Goal: Task Accomplishment & Management: Manage account settings

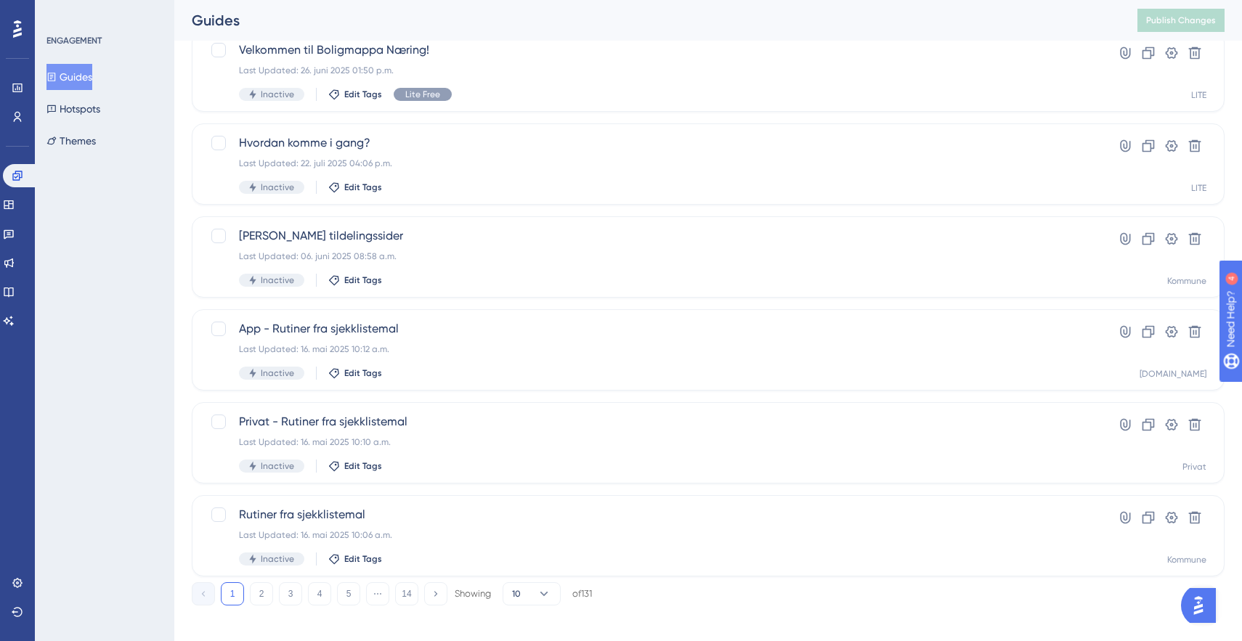
scroll to position [486, 0]
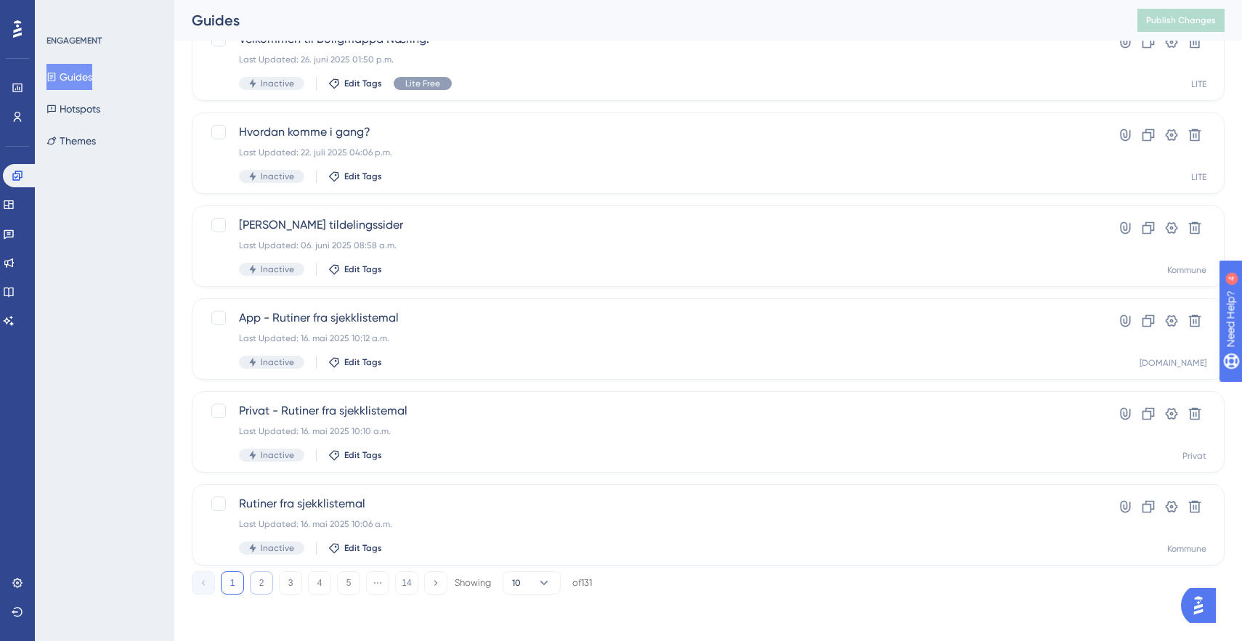
click at [255, 584] on button "2" at bounding box center [261, 582] width 23 height 23
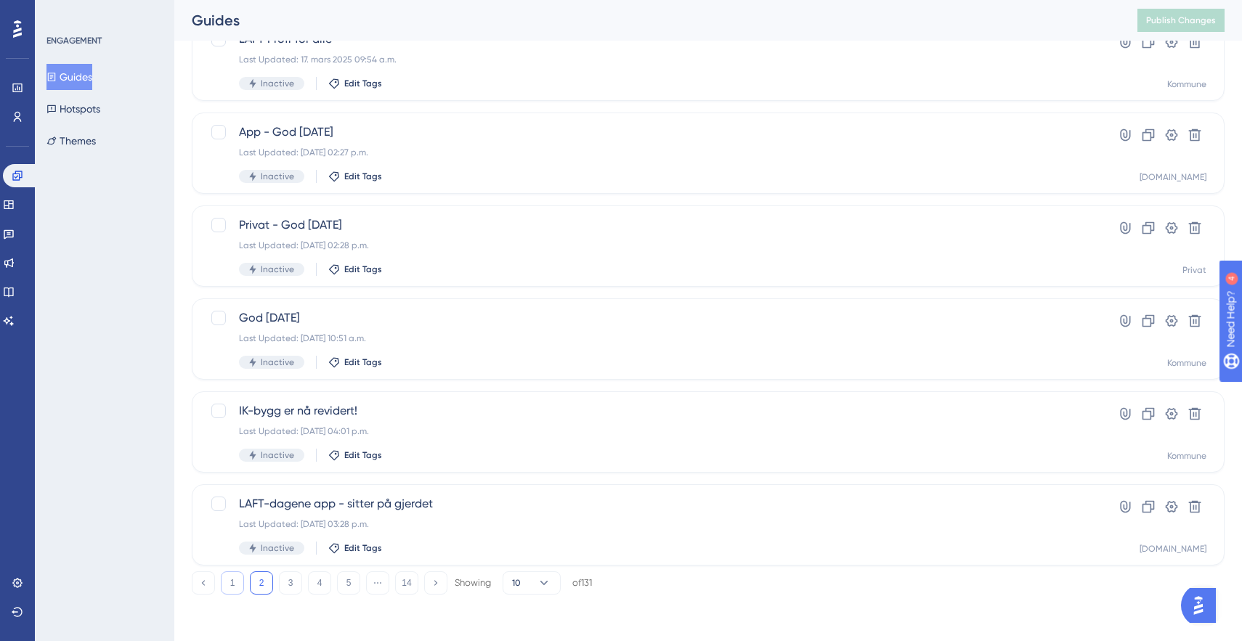
click at [235, 582] on button "1" at bounding box center [232, 582] width 23 height 23
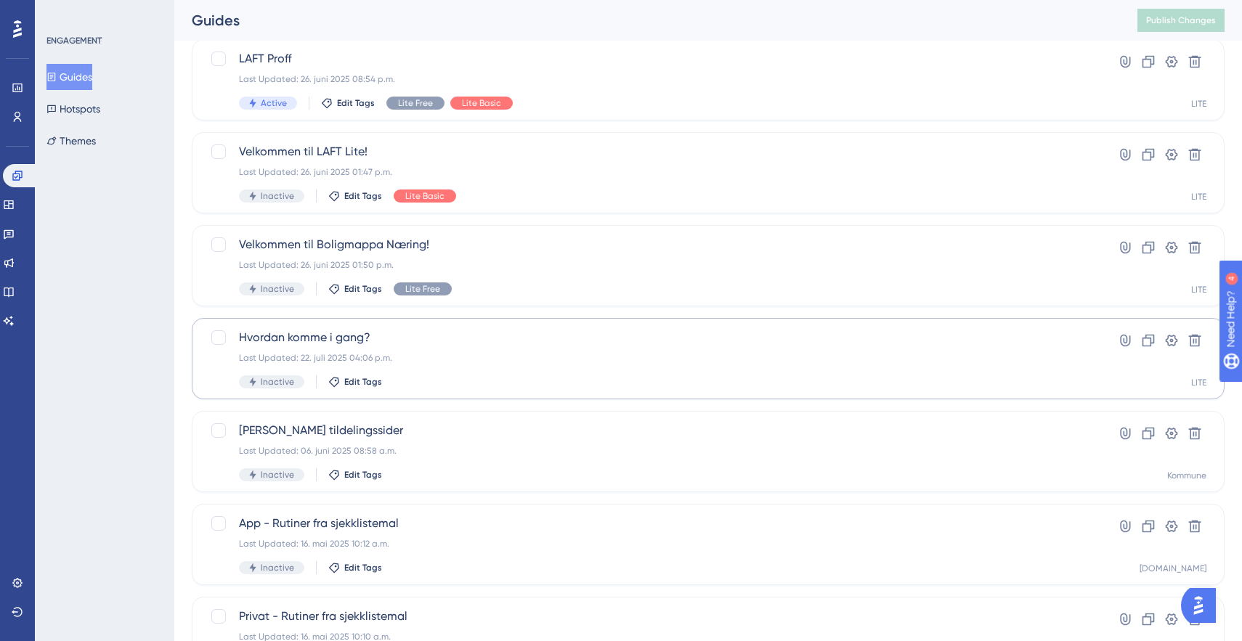
scroll to position [0, 0]
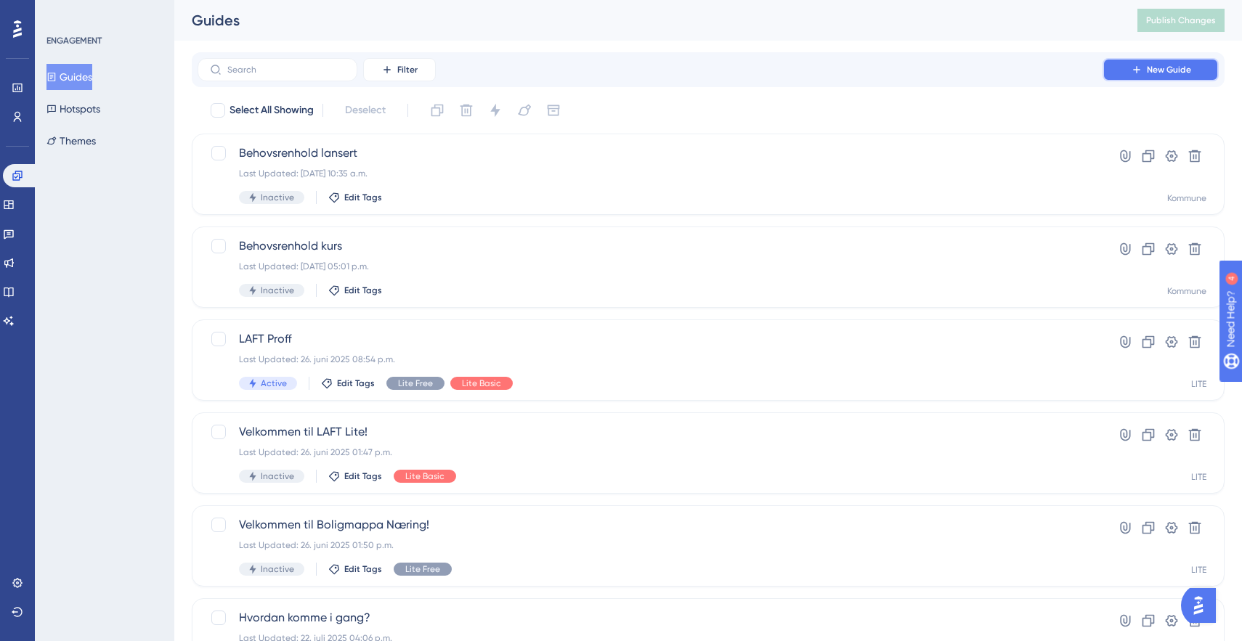
click at [1154, 67] on span "New Guide" at bounding box center [1169, 70] width 44 height 12
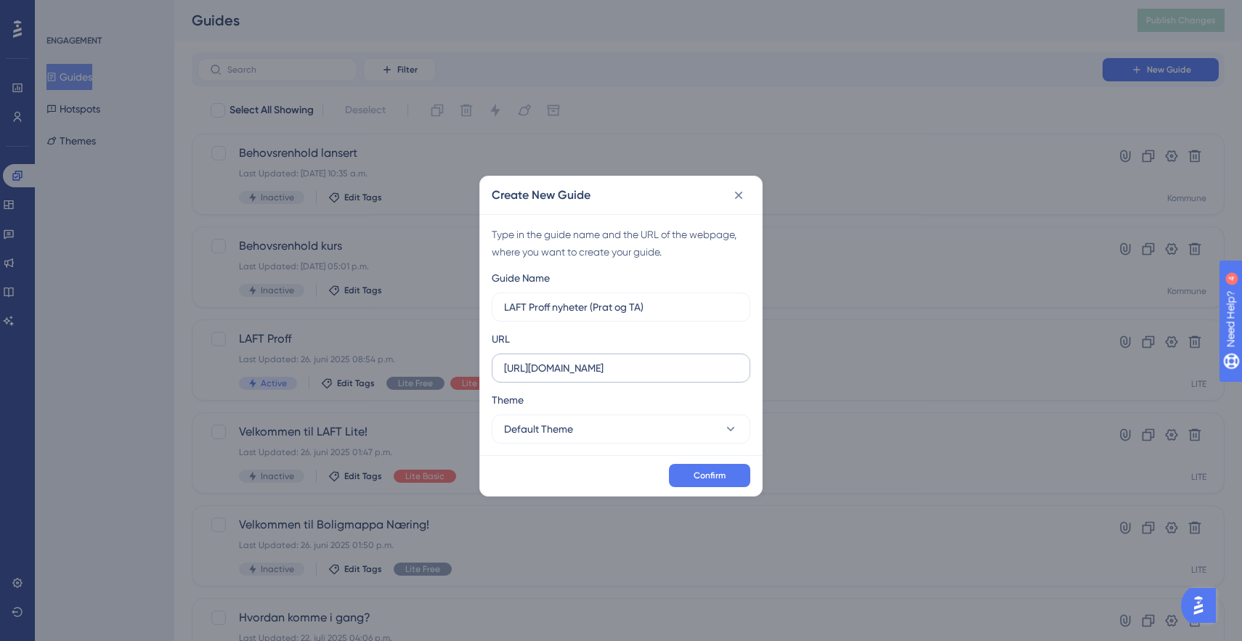
type input "LAFT Proff nyheter (Prat og TA)"
drag, startPoint x: 592, startPoint y: 369, endPoint x: 691, endPoint y: 369, distance: 99.5
click at [691, 369] on input "[URL][DOMAIN_NAME]" at bounding box center [621, 368] width 234 height 16
click at [691, 369] on input "[URL]" at bounding box center [621, 368] width 234 height 16
type input "[URL][DOMAIN_NAME]"
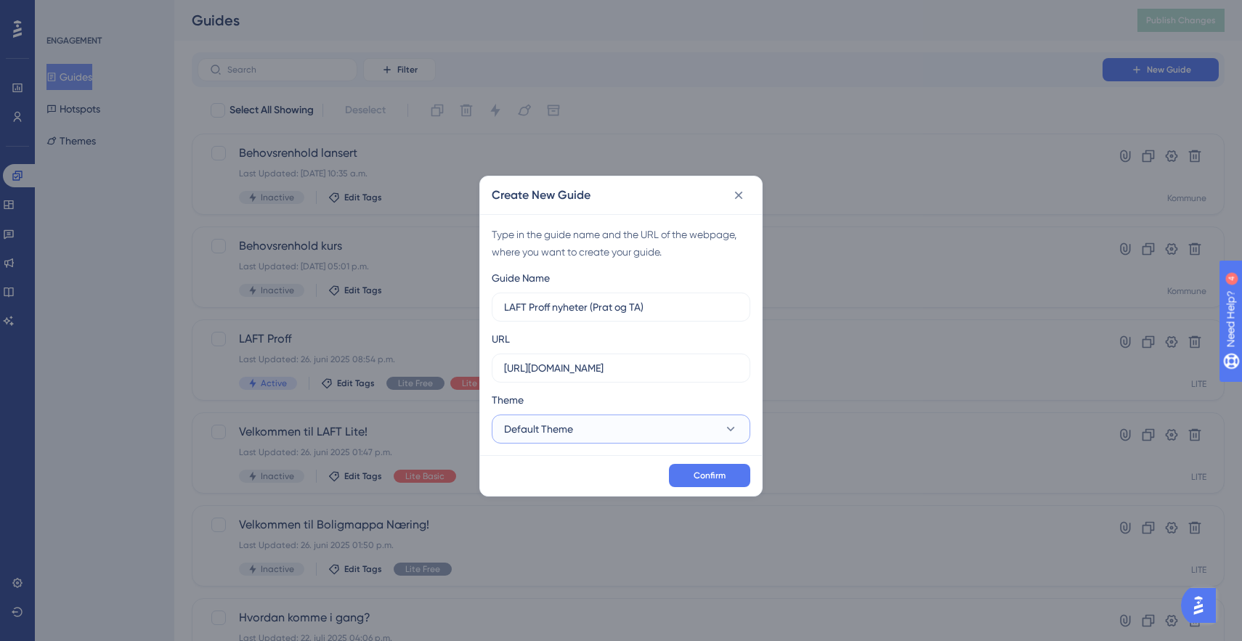
click at [548, 425] on span "Default Theme" at bounding box center [538, 428] width 69 height 17
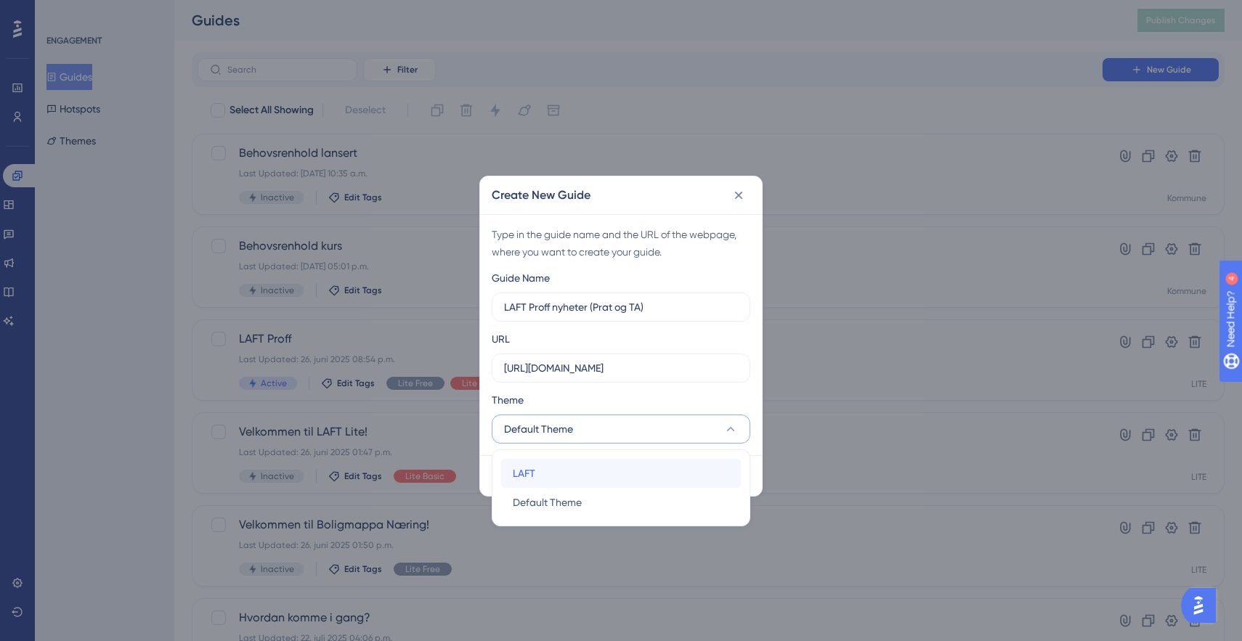
click at [553, 463] on div "LAFT LAFT" at bounding box center [621, 473] width 216 height 29
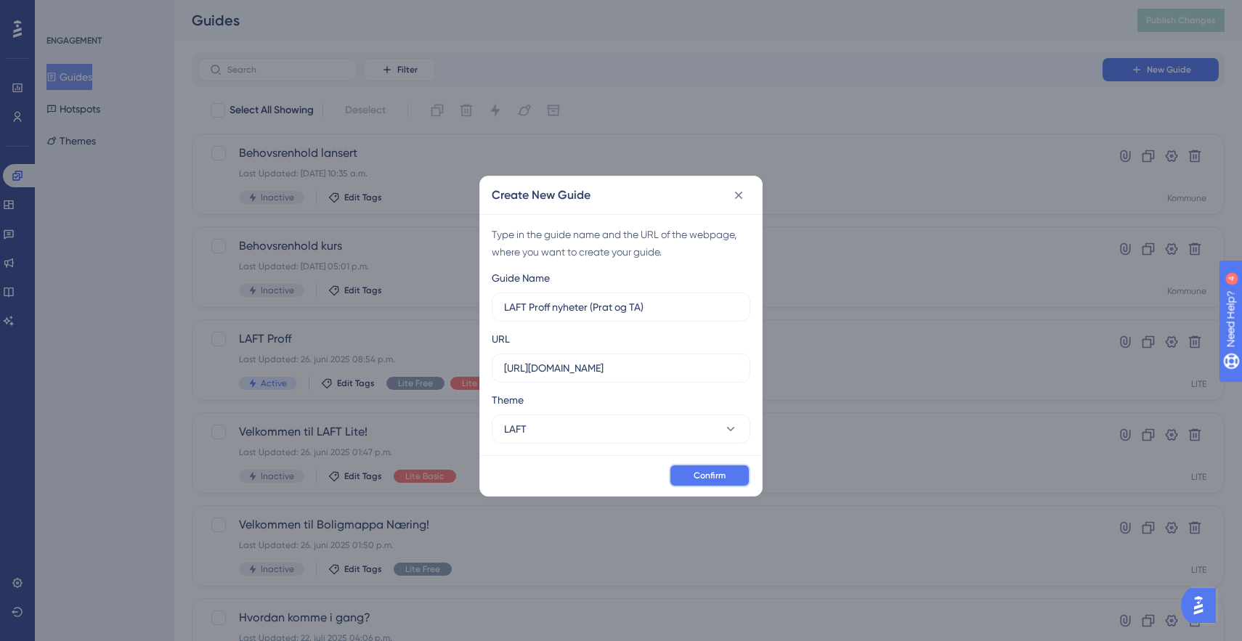
click at [704, 475] on span "Confirm" at bounding box center [709, 476] width 32 height 12
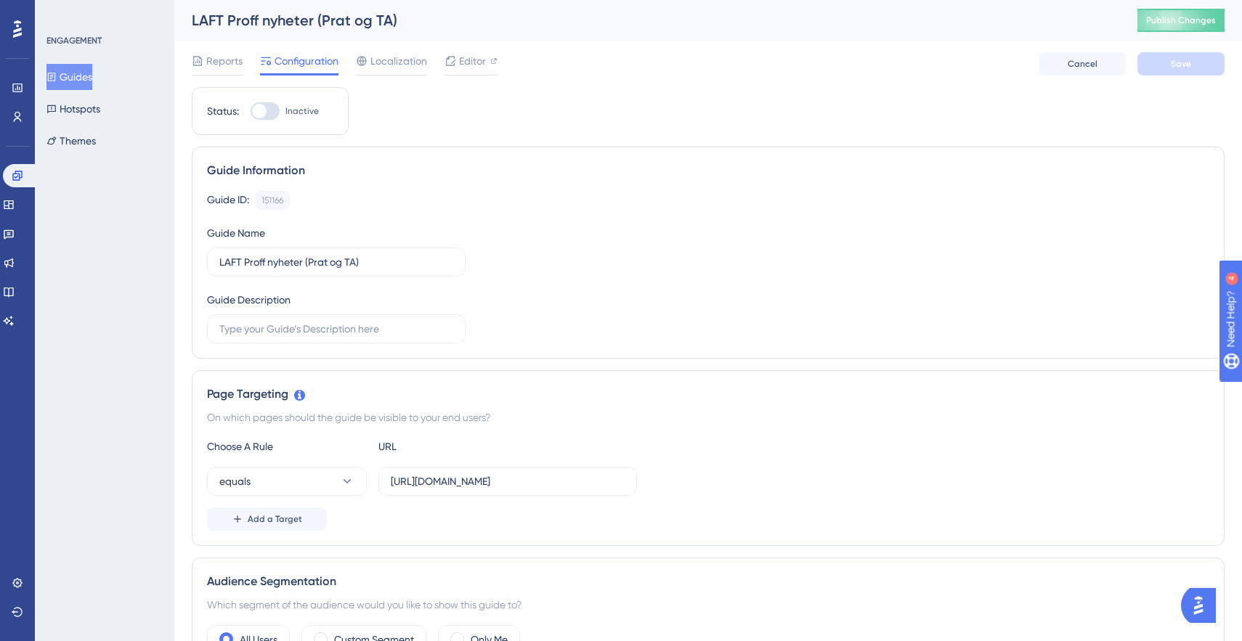
click at [266, 115] on div at bounding box center [265, 110] width 29 height 17
click at [251, 112] on input "Inactive" at bounding box center [250, 111] width 1 height 1
checkbox input "true"
click at [282, 516] on span "Add a Target" at bounding box center [275, 519] width 54 height 12
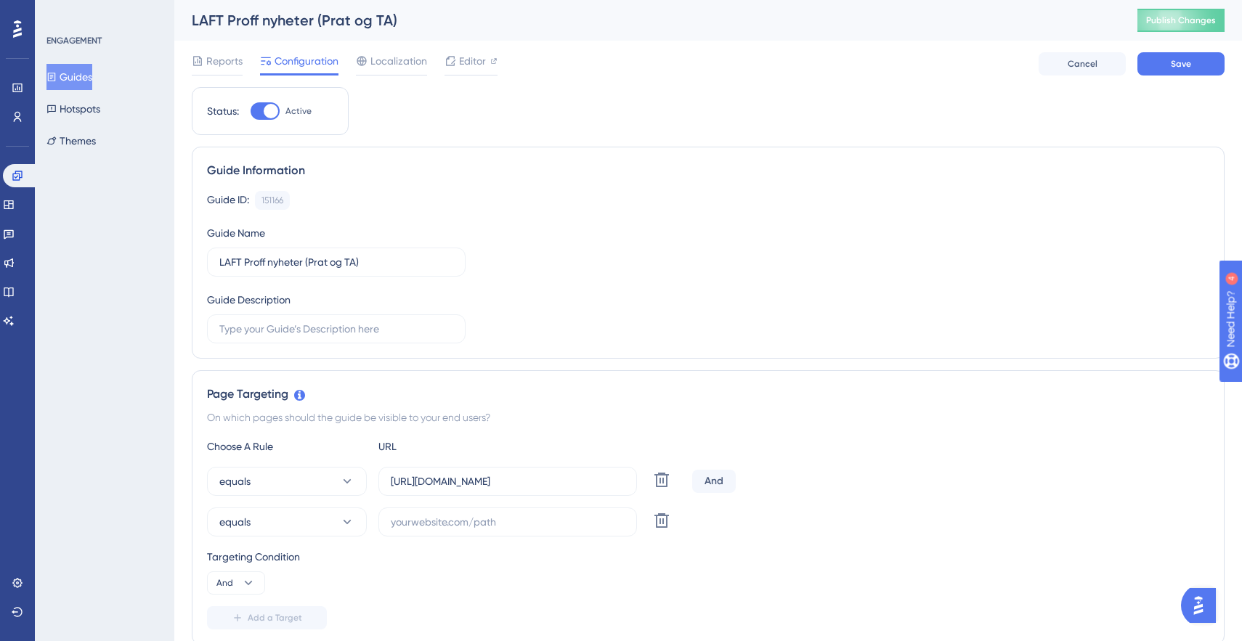
click at [712, 477] on div "And" at bounding box center [714, 481] width 44 height 23
click at [233, 593] on button "And" at bounding box center [236, 582] width 58 height 23
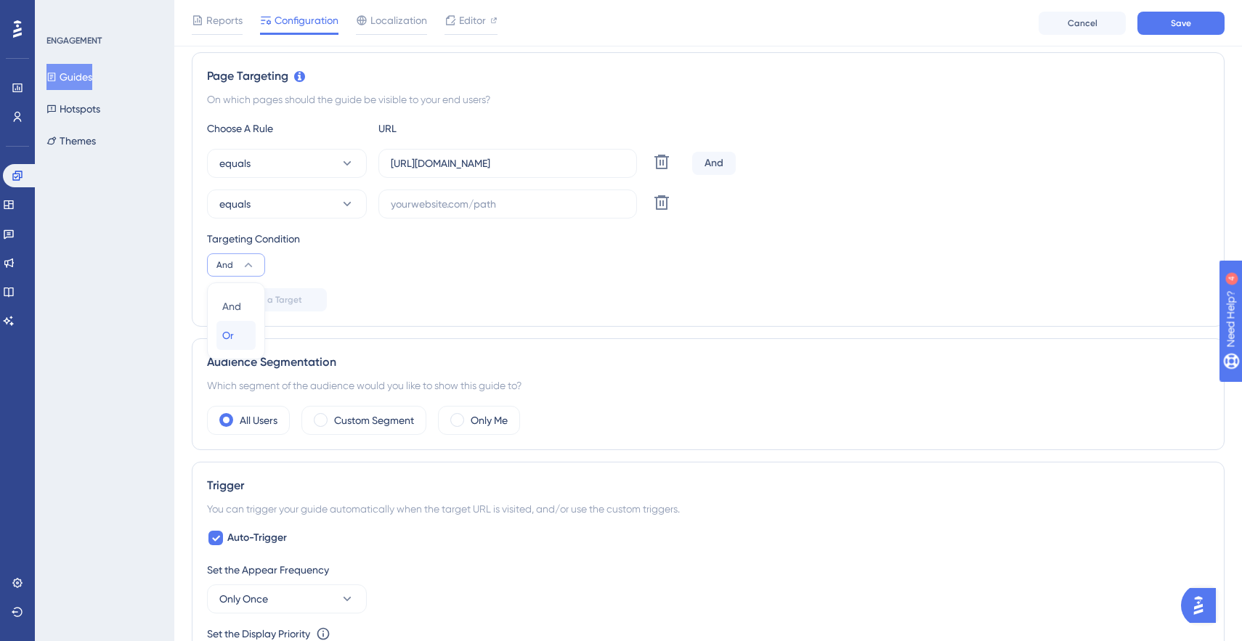
click at [229, 324] on div "Or Or" at bounding box center [236, 335] width 28 height 29
click at [476, 203] on input "text" at bounding box center [508, 204] width 234 height 16
paste input "[URL][DOMAIN_NAME]"
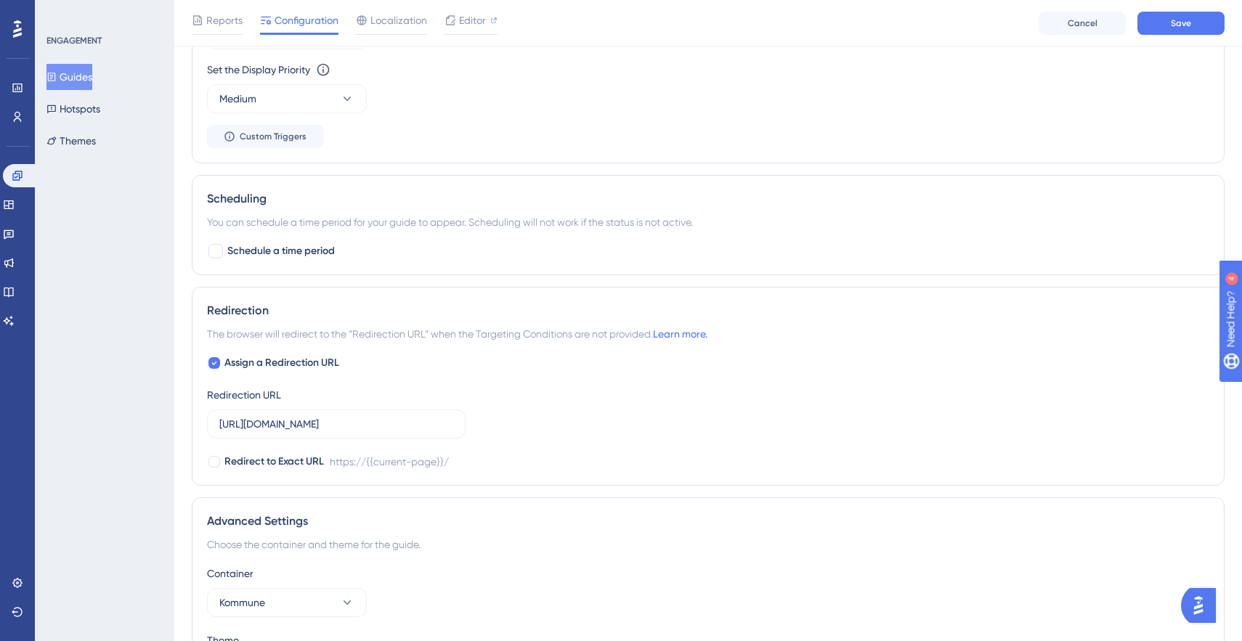
scroll to position [911, 0]
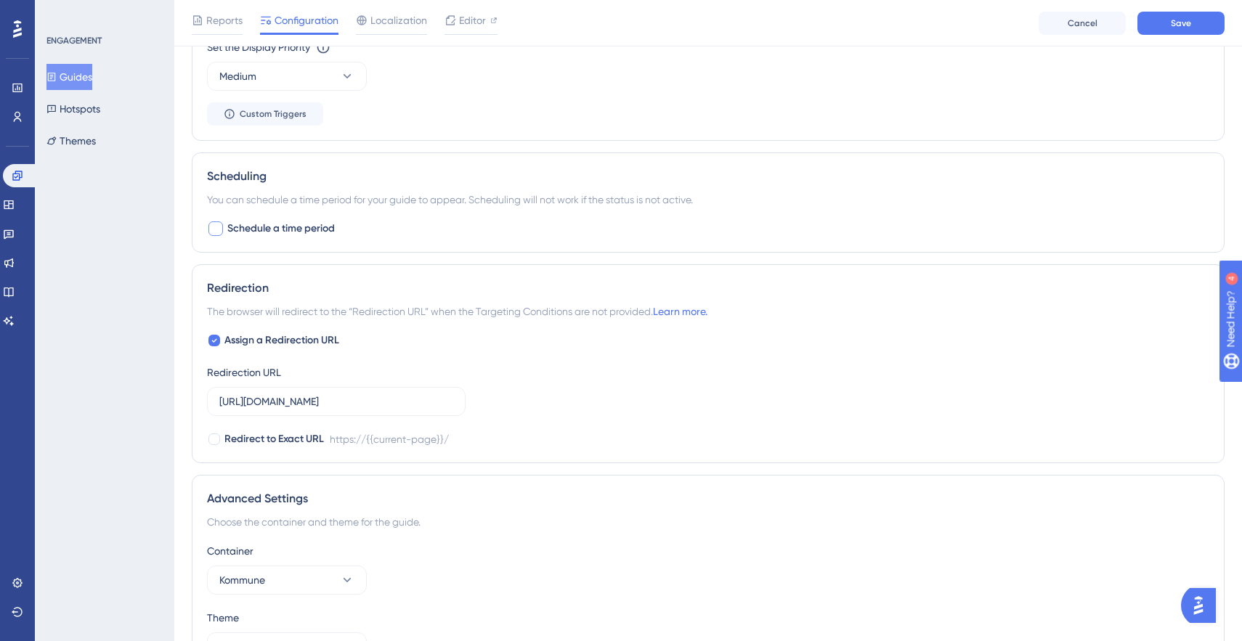
type input "[URL][DOMAIN_NAME]"
click at [280, 220] on span "Schedule a time period" at bounding box center [280, 228] width 107 height 17
checkbox input "true"
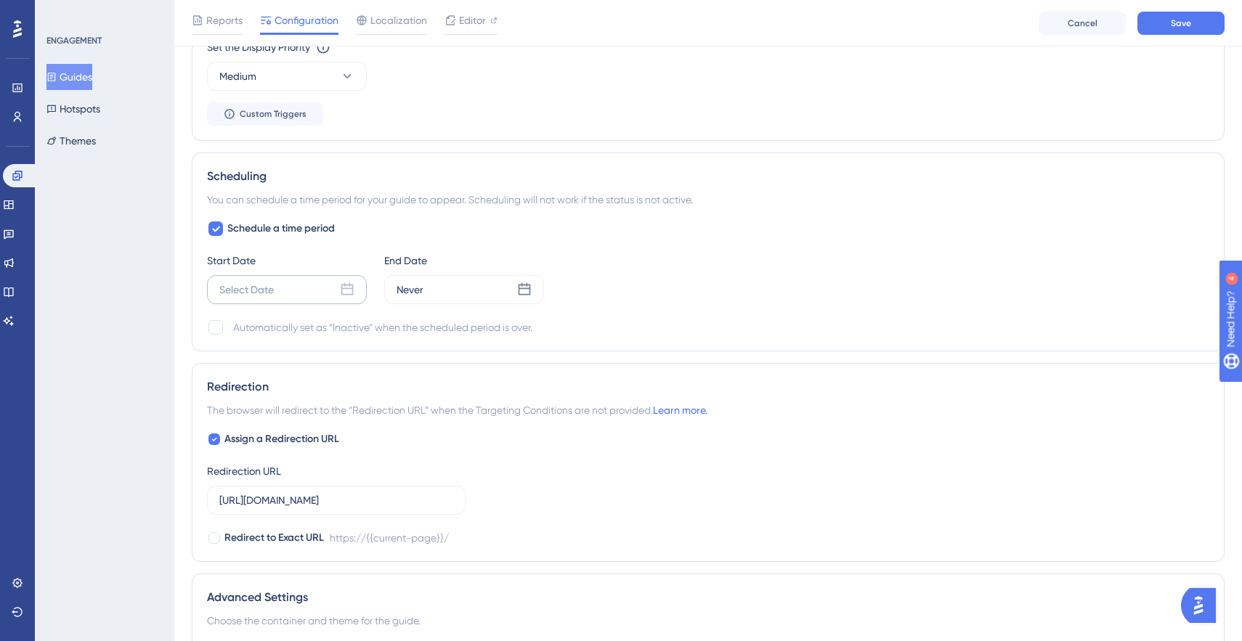
click at [269, 293] on div "Select Date" at bounding box center [246, 289] width 54 height 17
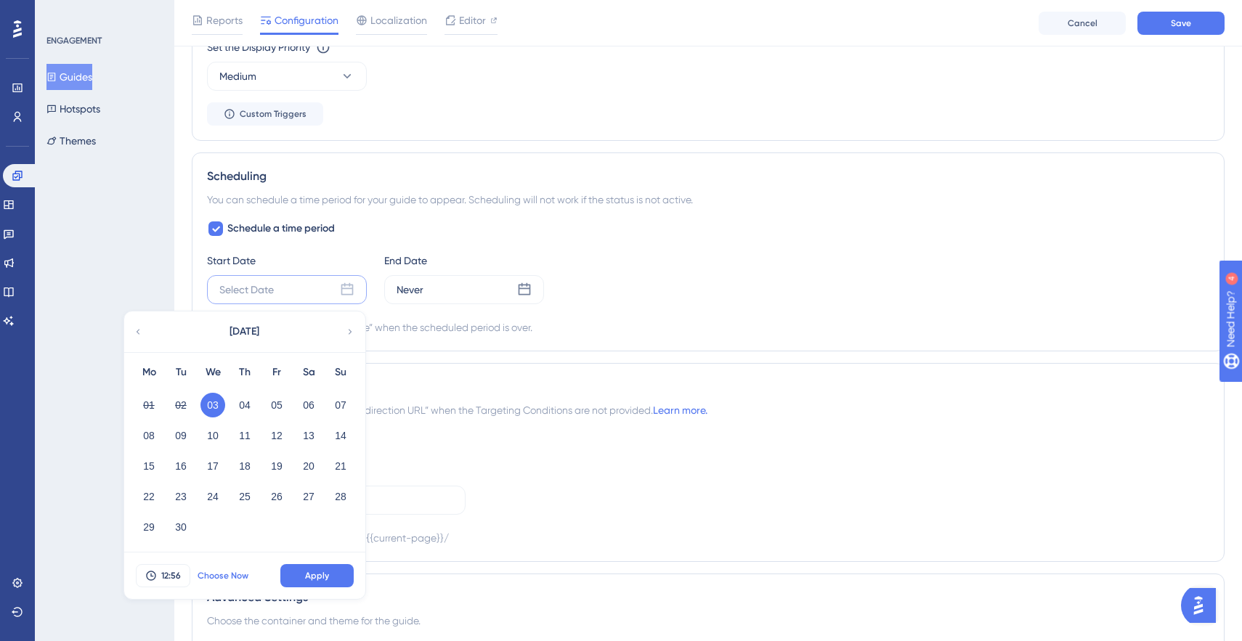
click at [211, 579] on span "Choose Now" at bounding box center [223, 576] width 51 height 12
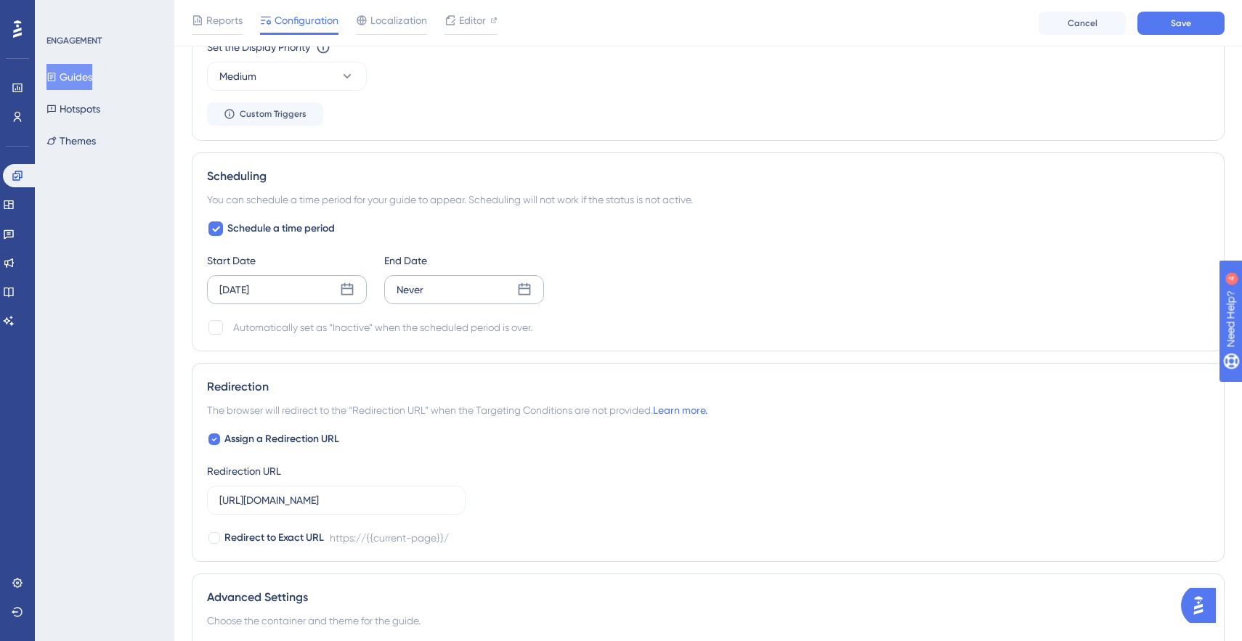
click at [407, 286] on div "Never" at bounding box center [409, 289] width 27 height 17
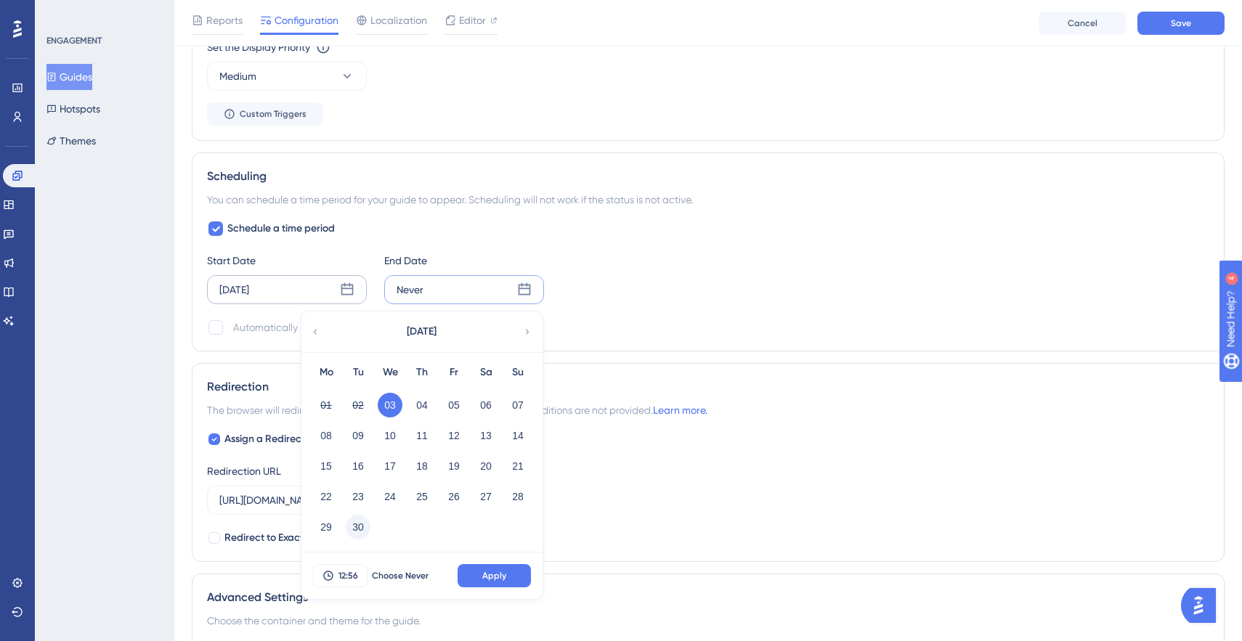
click at [358, 526] on button "30" at bounding box center [358, 527] width 25 height 25
click at [487, 572] on span "Apply" at bounding box center [494, 576] width 24 height 12
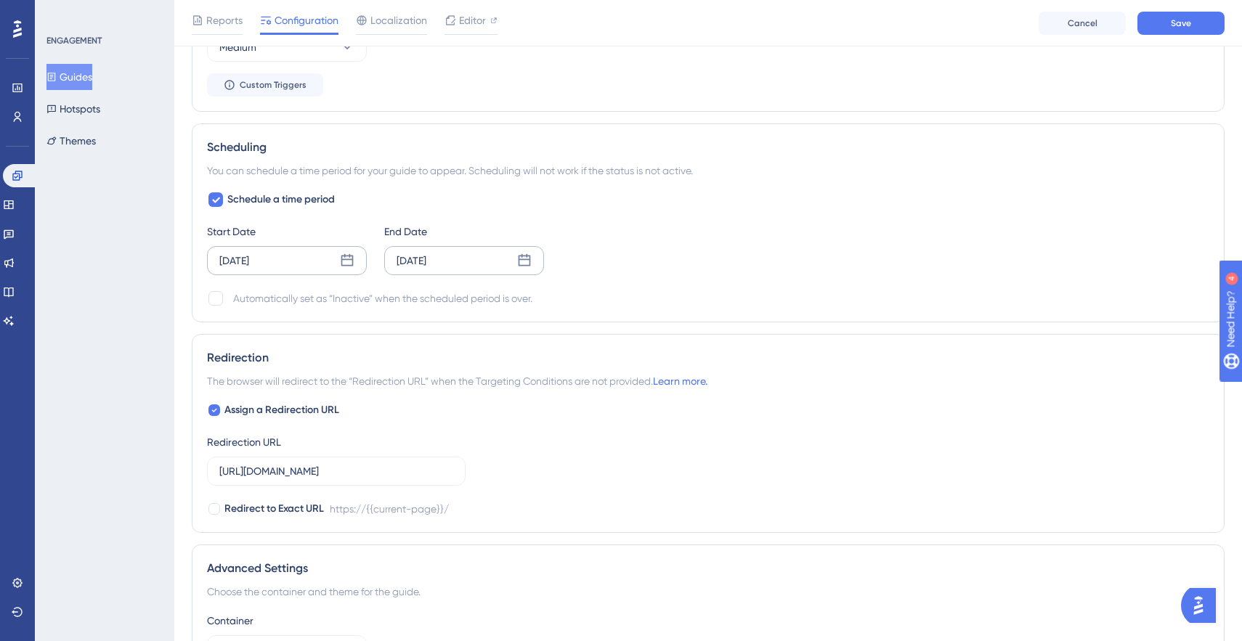
scroll to position [950, 0]
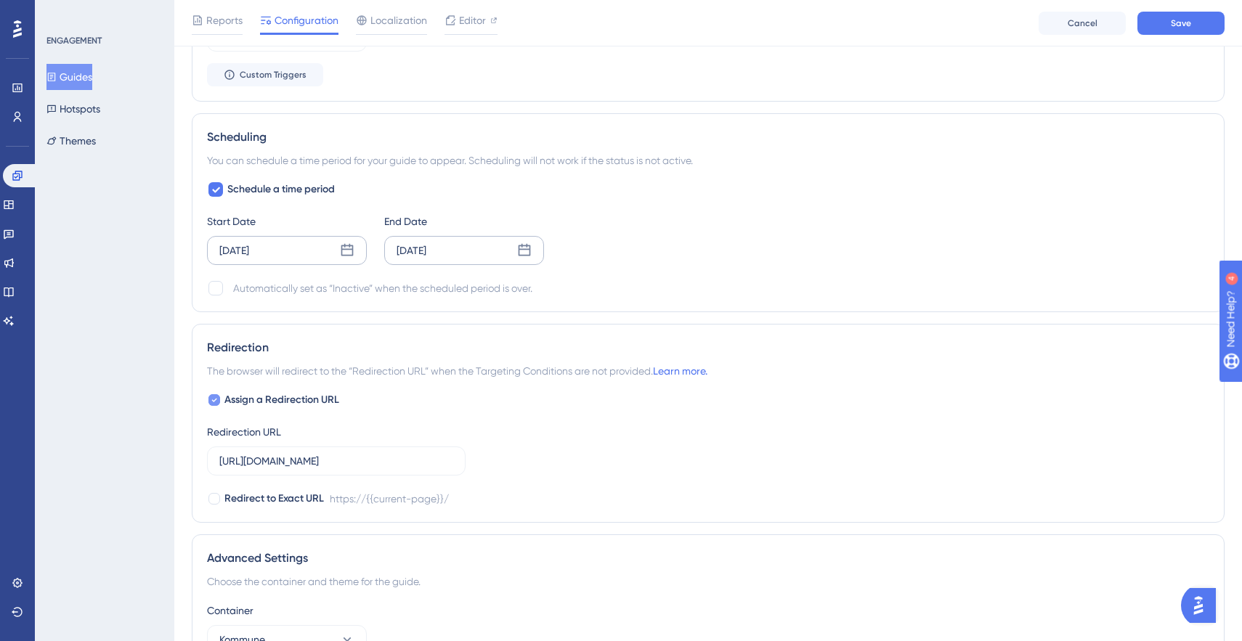
click at [232, 397] on span "Assign a Redirection URL" at bounding box center [281, 399] width 115 height 17
checkbox input "false"
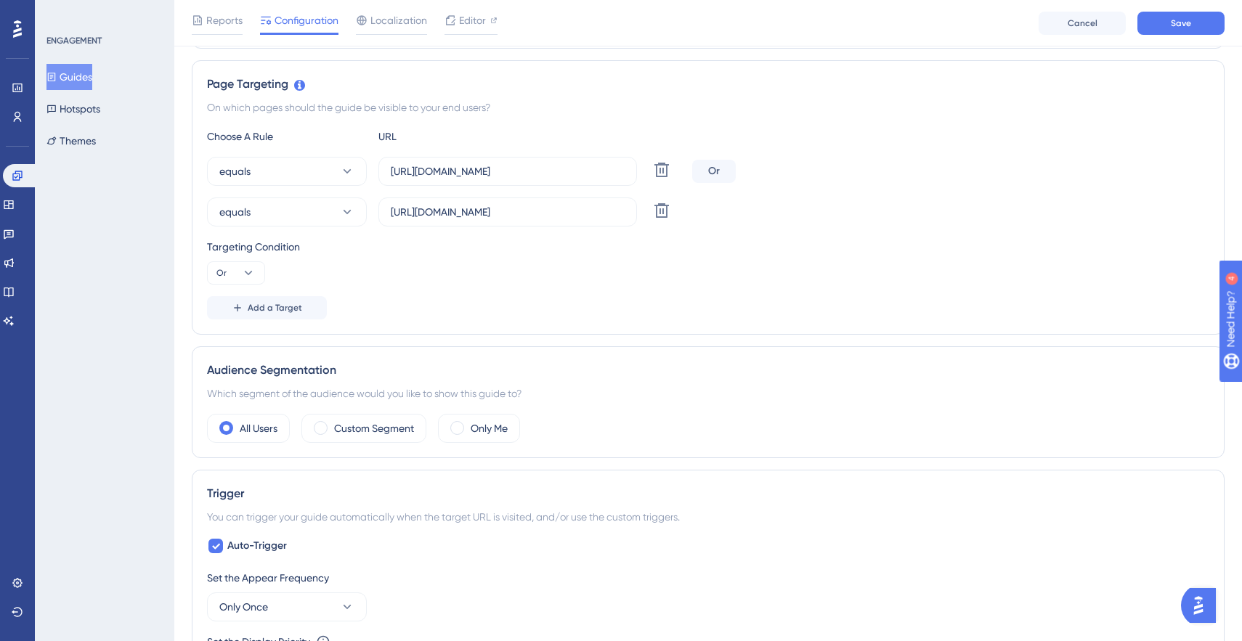
scroll to position [325, 0]
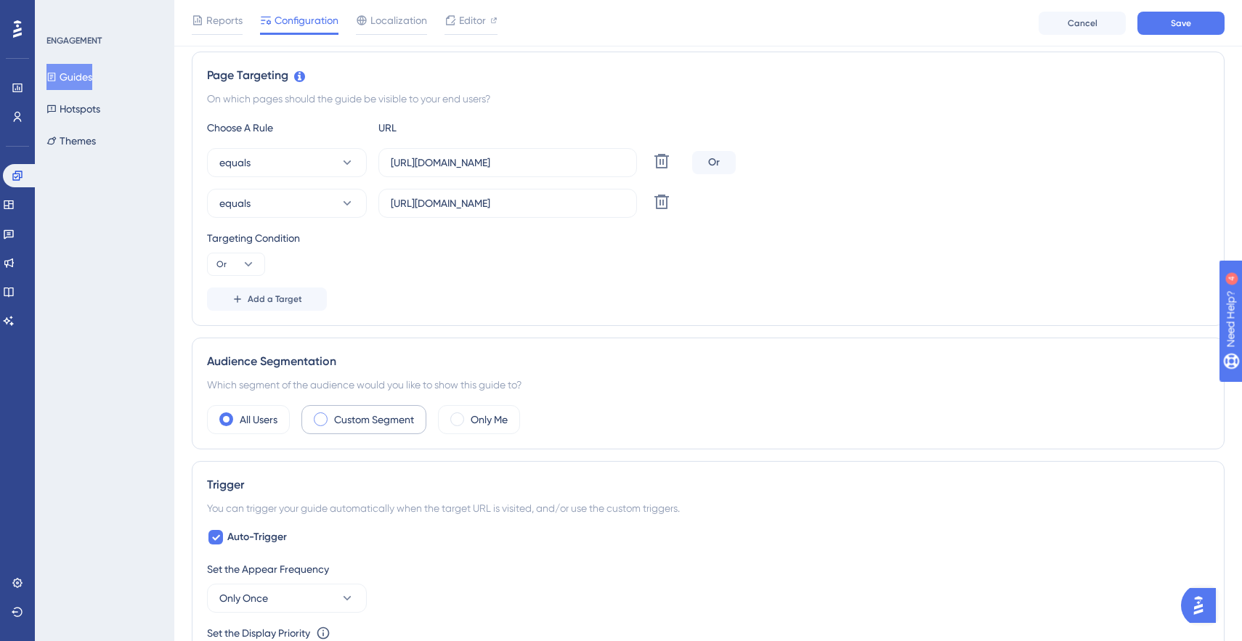
click at [322, 420] on span at bounding box center [321, 419] width 14 height 14
click at [332, 415] on input "radio" at bounding box center [332, 415] width 0 height 0
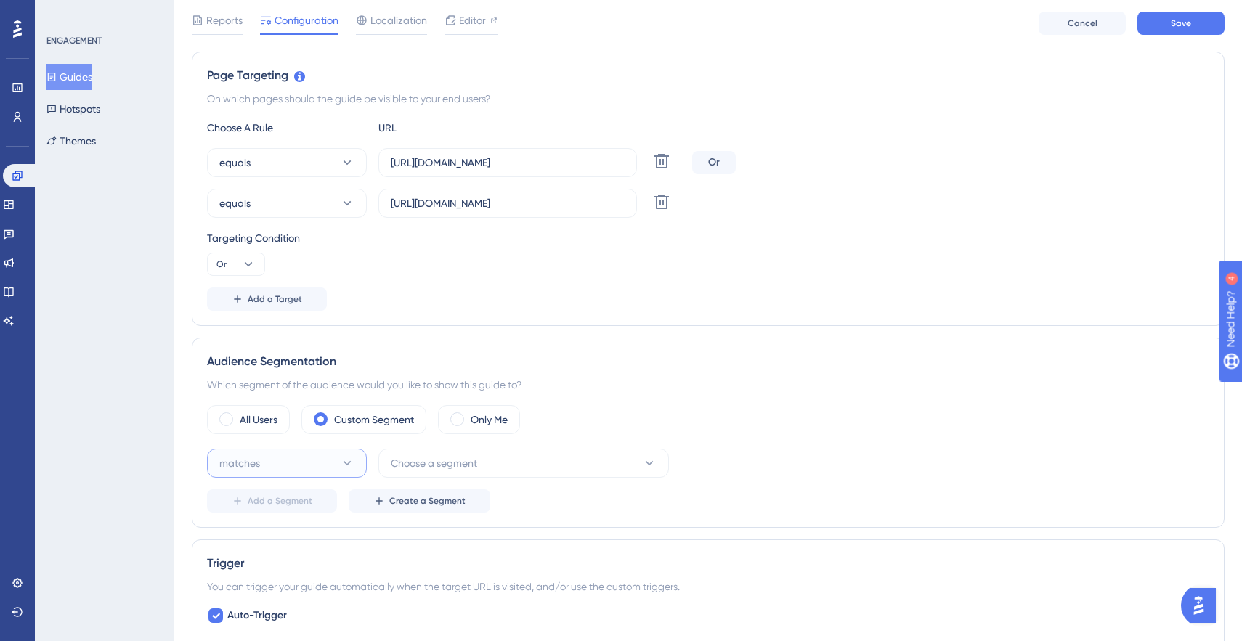
click at [327, 456] on button "matches" at bounding box center [287, 463] width 160 height 29
click at [439, 476] on button "Choose a segment" at bounding box center [523, 463] width 290 height 29
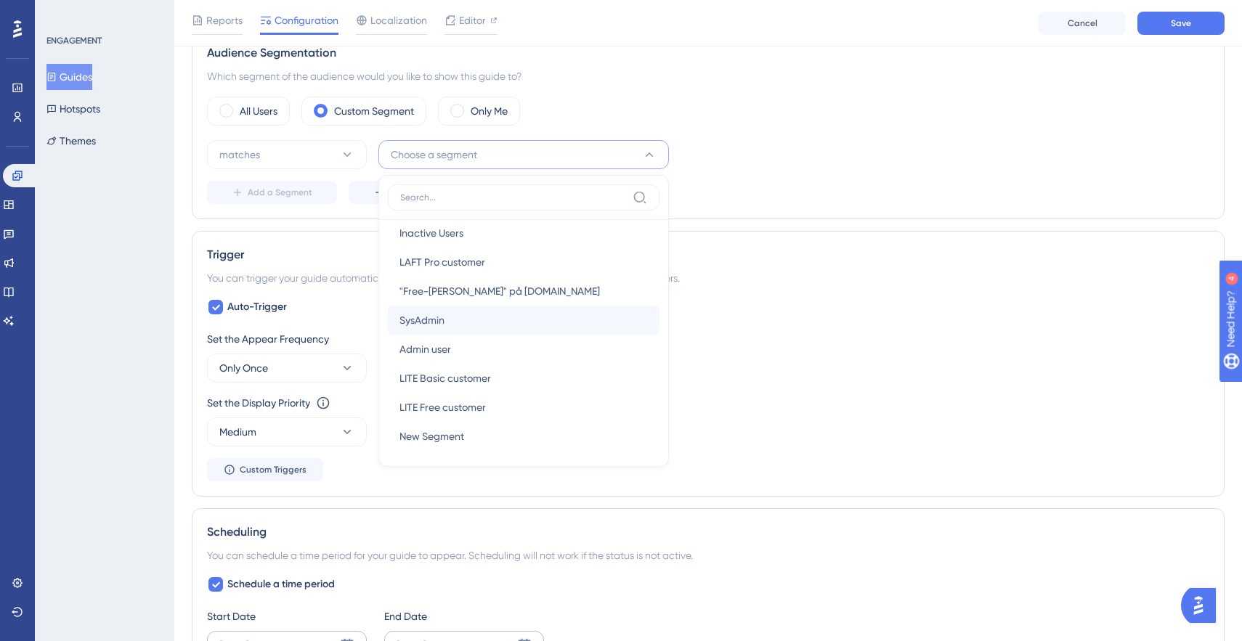
scroll to position [0, 0]
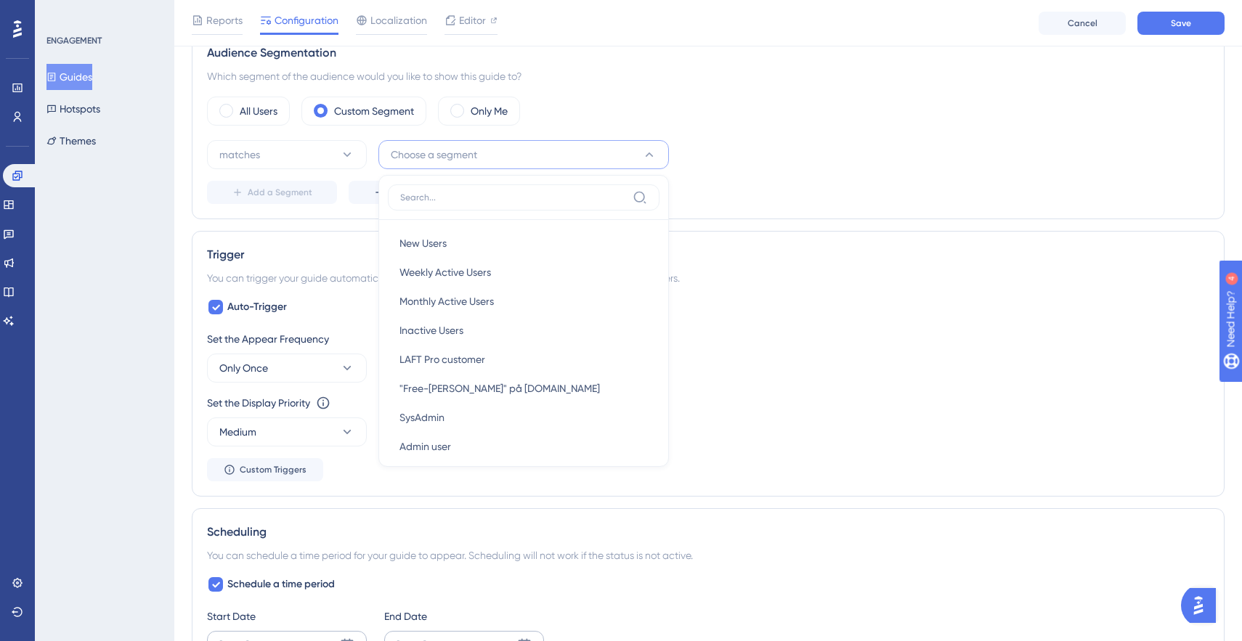
click at [785, 102] on div "All Users Custom Segment Only Me" at bounding box center [708, 111] width 1002 height 29
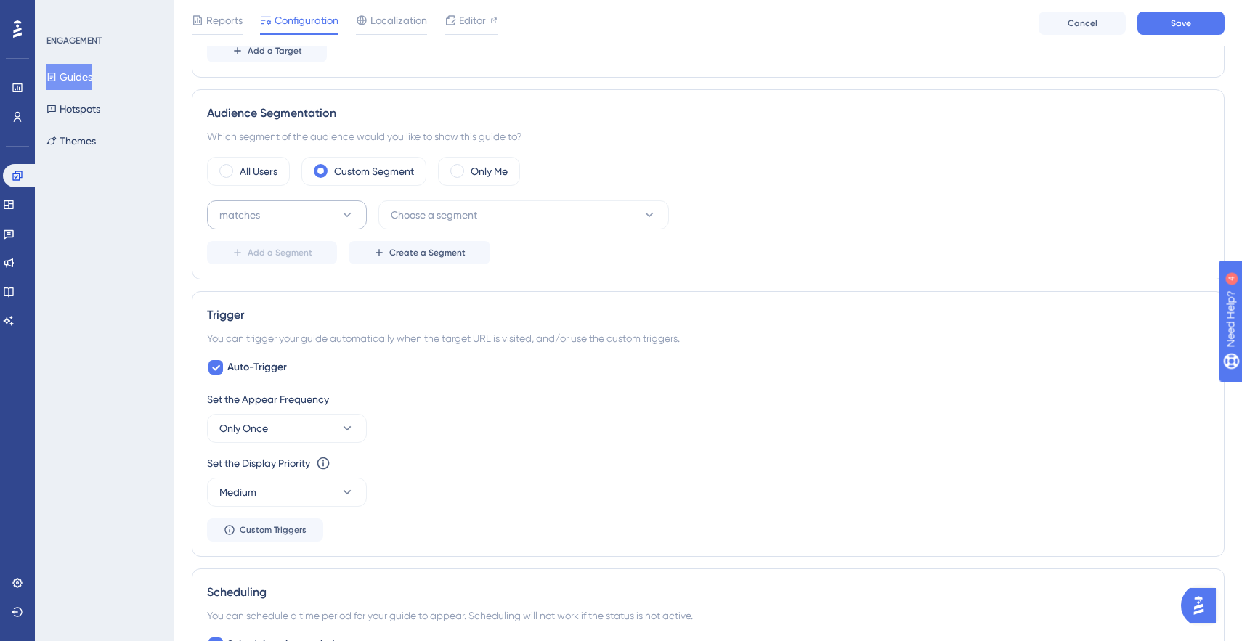
scroll to position [573, 0]
click at [256, 179] on label "All Users" at bounding box center [259, 171] width 38 height 17
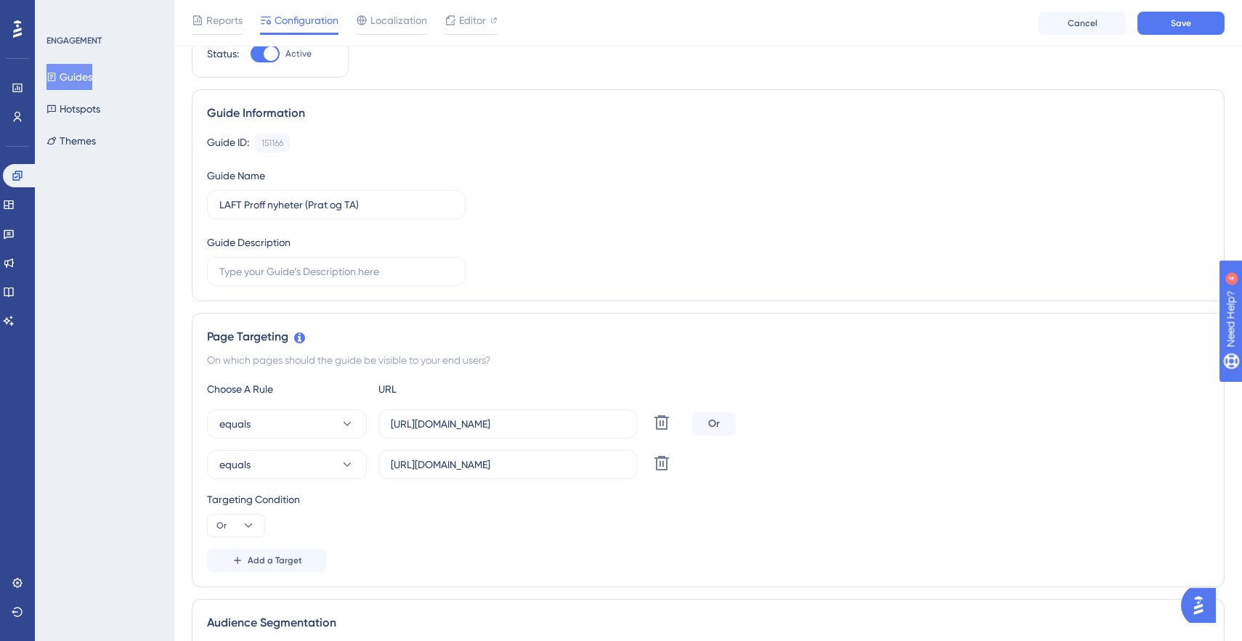
scroll to position [0, 0]
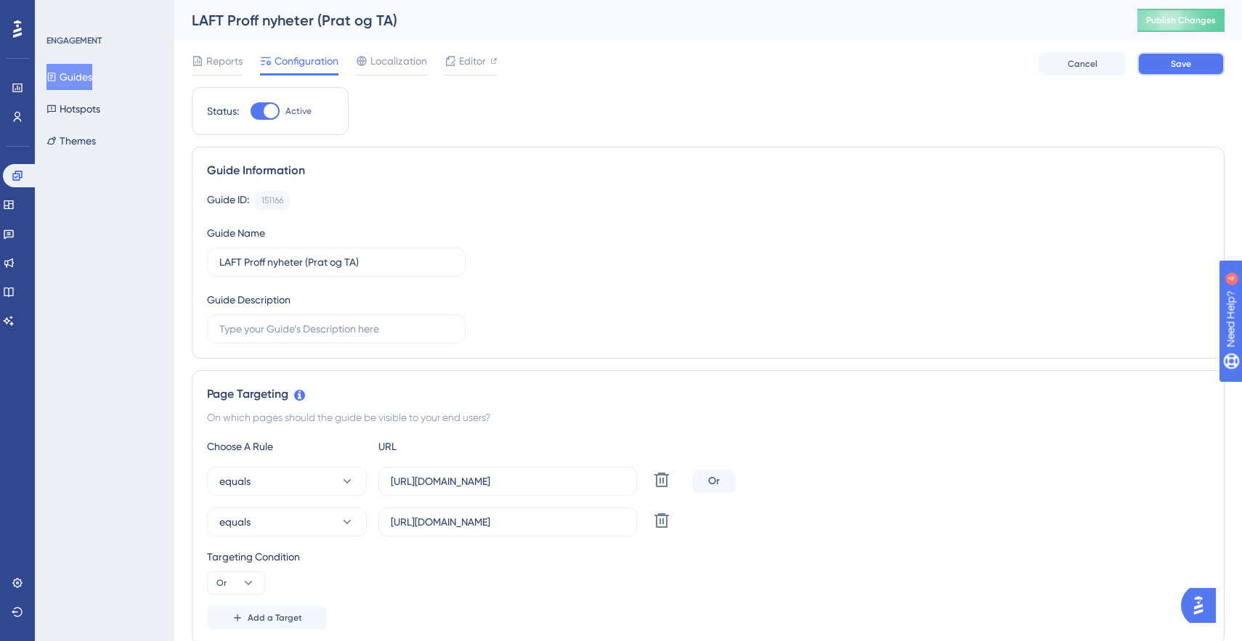
click at [1164, 62] on button "Save" at bounding box center [1180, 63] width 87 height 23
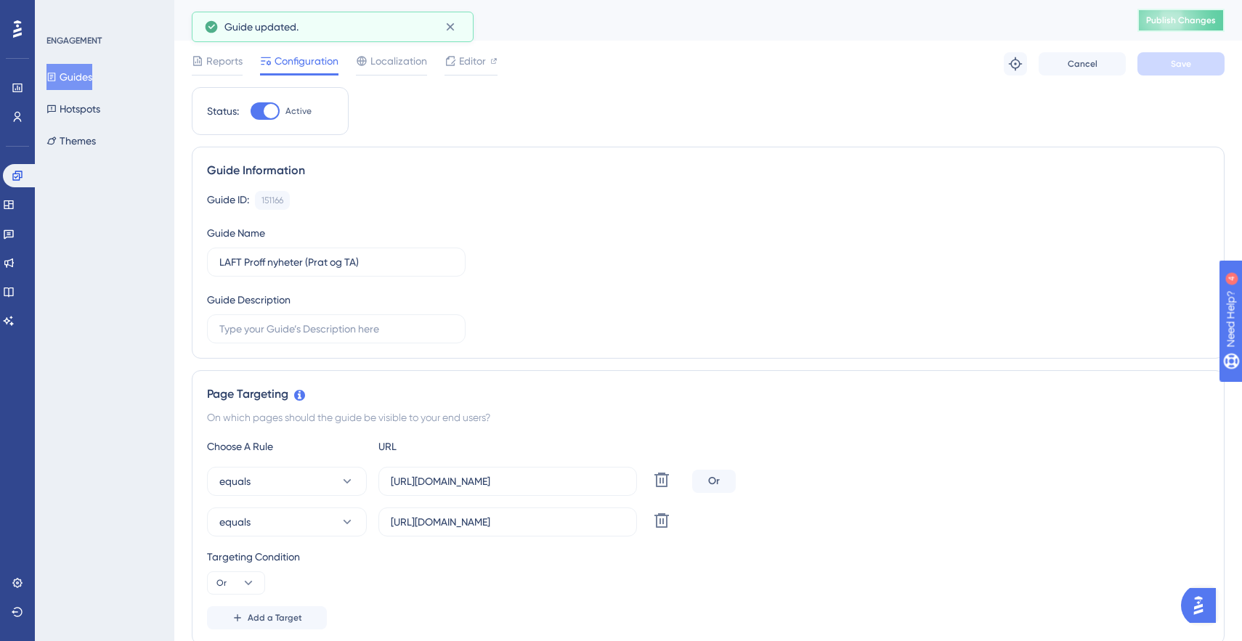
click at [1165, 17] on span "Publish Changes" at bounding box center [1181, 21] width 70 height 12
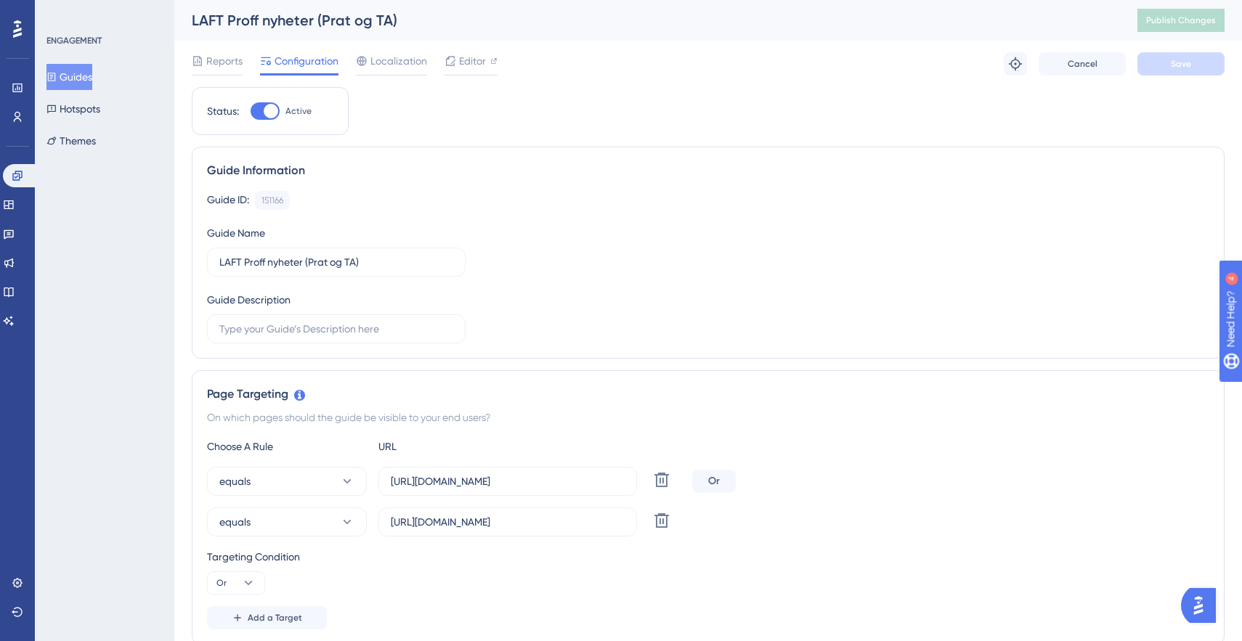
click at [77, 85] on button "Guides" at bounding box center [69, 77] width 46 height 26
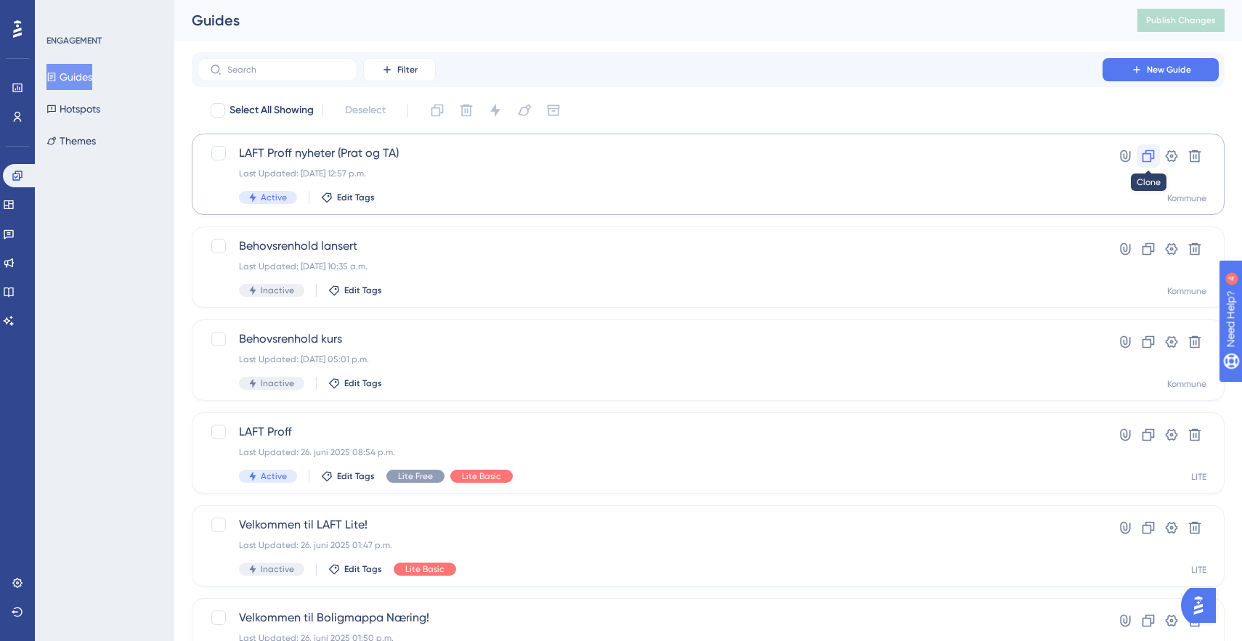
click at [1144, 162] on icon at bounding box center [1148, 156] width 15 height 15
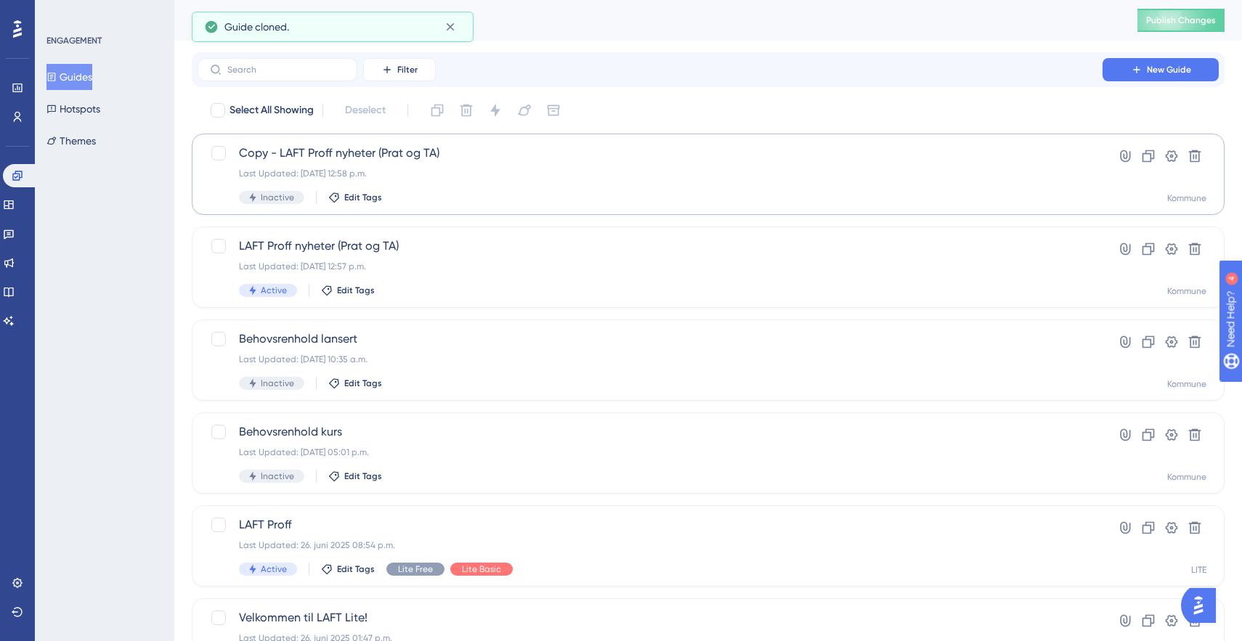
click at [1144, 162] on icon at bounding box center [1148, 156] width 15 height 15
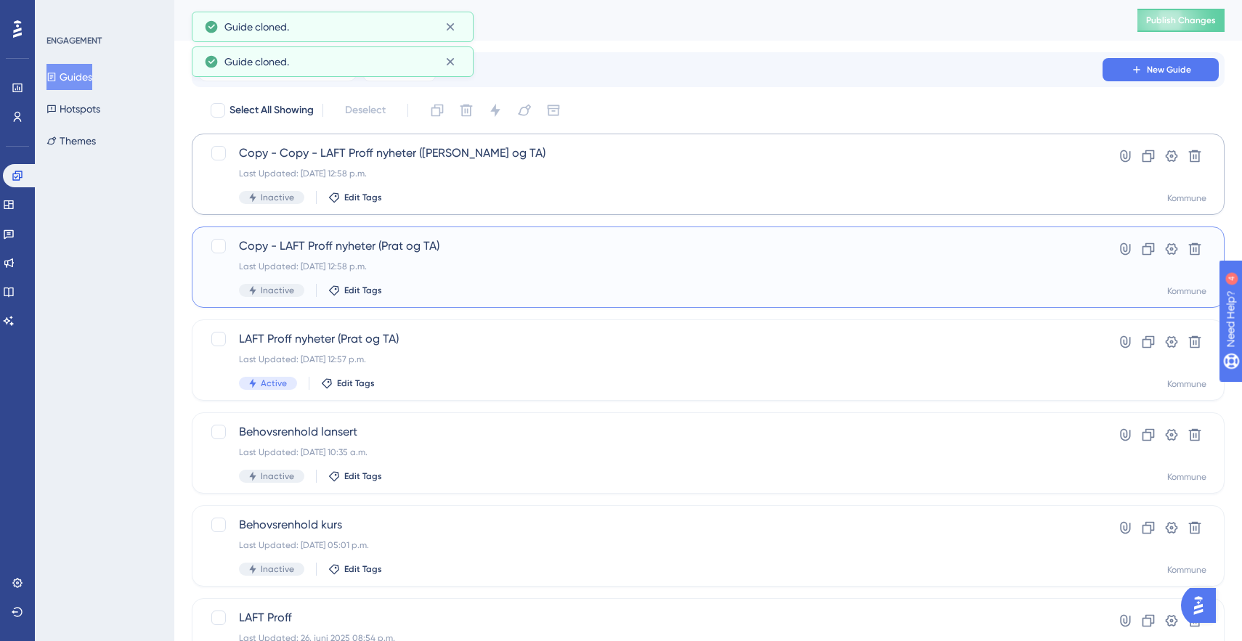
click at [415, 277] on div "Copy - LAFT Proff nyheter (Prat og TA) Last Updated: [DATE] 12:58 p.m. Inactive…" at bounding box center [650, 267] width 822 height 60
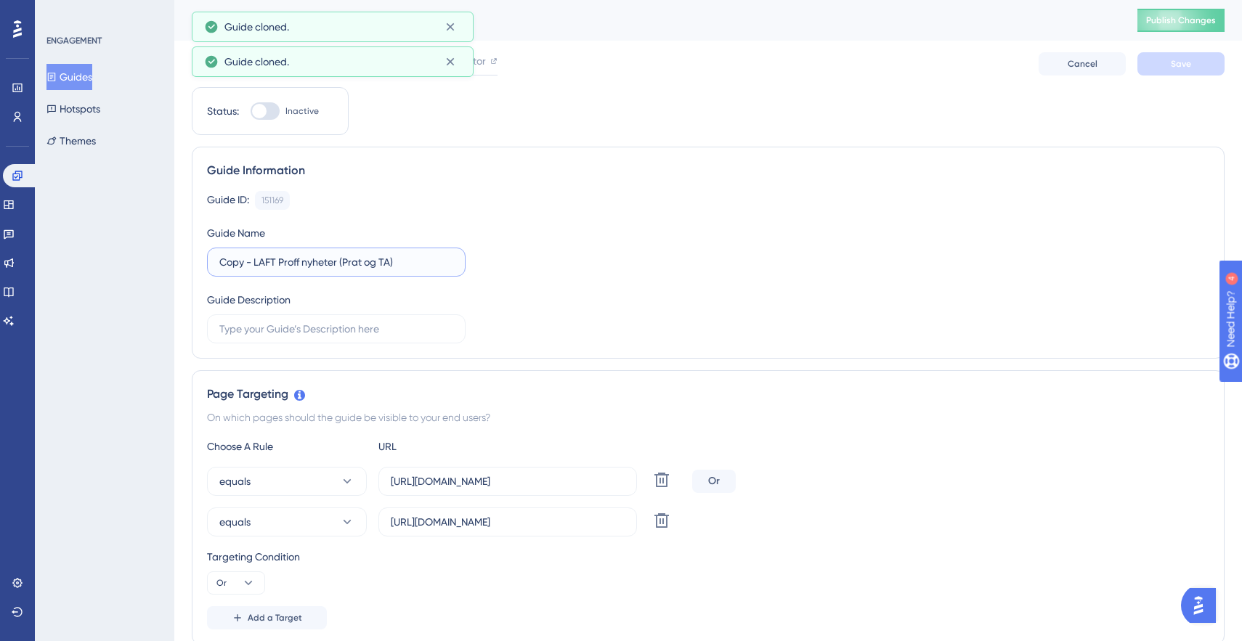
click at [228, 264] on input "Copy - LAFT Proff nyheter (Prat og TA)" at bounding box center [336, 262] width 234 height 16
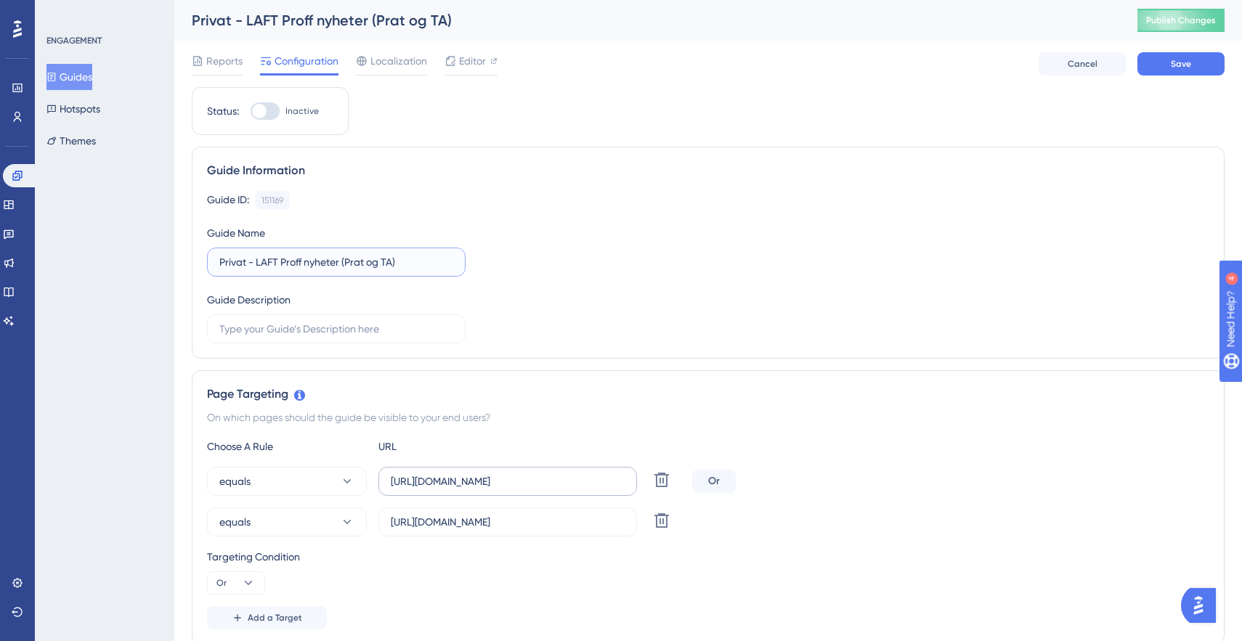
type input "Privat - LAFT Proff nyheter (Prat og TA)"
click at [450, 479] on input "[URL][DOMAIN_NAME]" at bounding box center [508, 481] width 234 height 16
type input "[URL][DOMAIN_NAME]"
click at [445, 527] on input "[URL][DOMAIN_NAME]" at bounding box center [508, 522] width 234 height 16
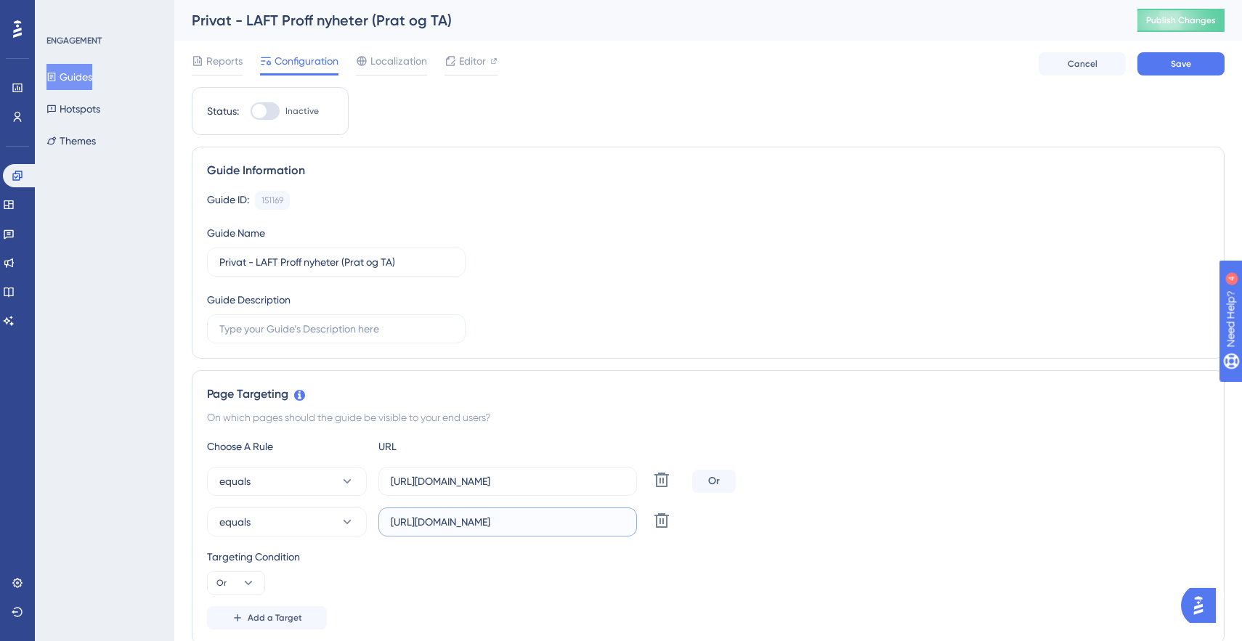
click at [445, 527] on input "[URL][DOMAIN_NAME]" at bounding box center [508, 522] width 234 height 16
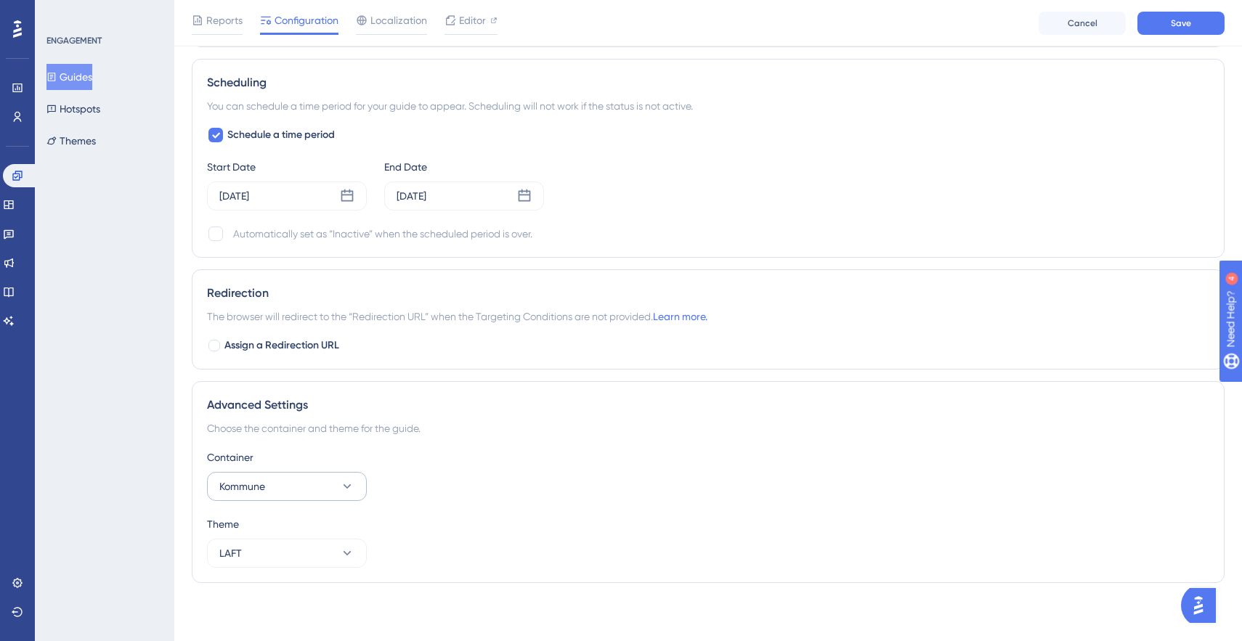
type input "[URL][DOMAIN_NAME]"
click at [305, 487] on button "Kommune" at bounding box center [287, 486] width 160 height 29
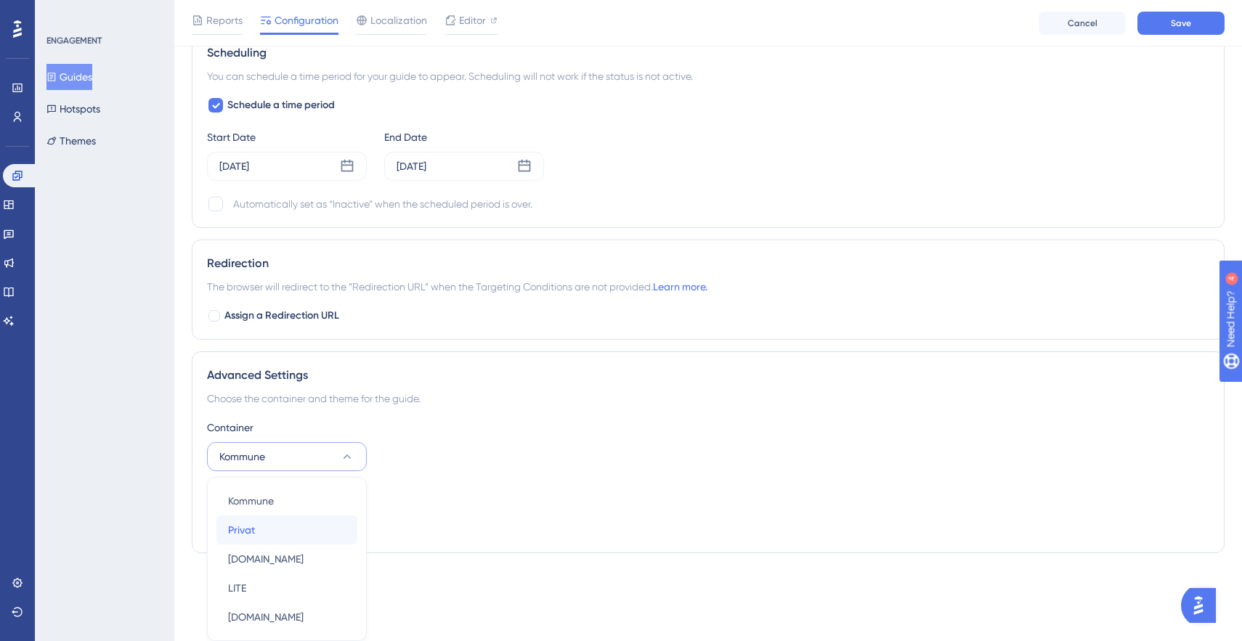
click at [293, 529] on div "Privat Privat" at bounding box center [287, 530] width 118 height 29
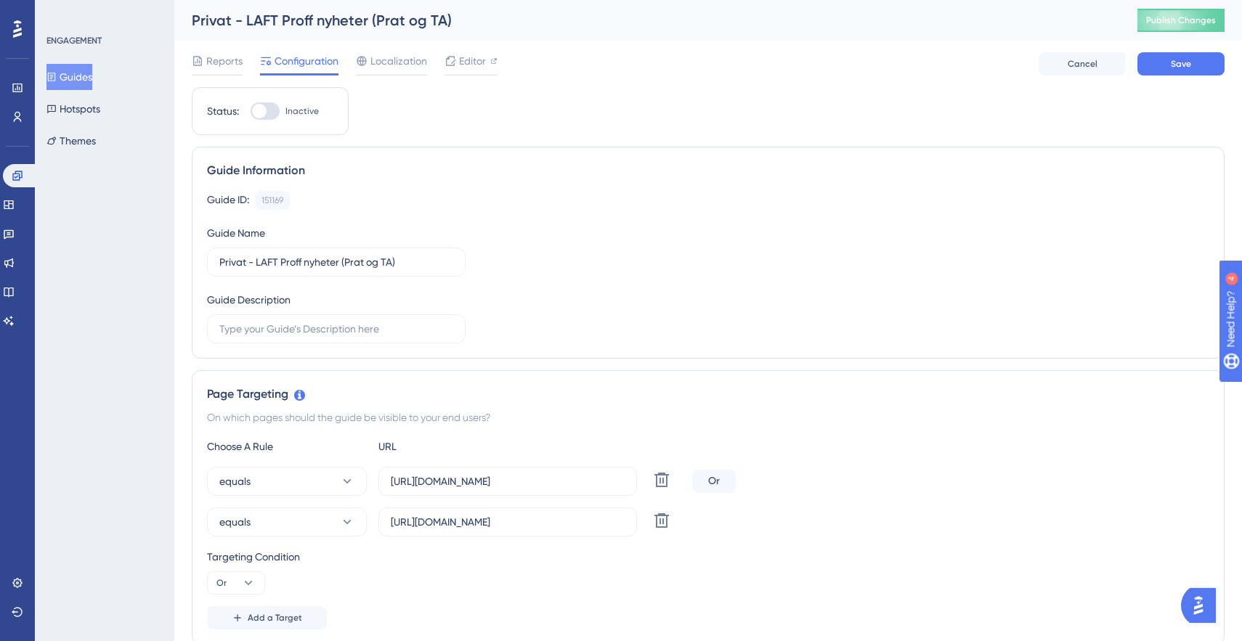
click at [264, 114] on div at bounding box center [259, 111] width 15 height 15
click at [251, 112] on input "Inactive" at bounding box center [250, 111] width 1 height 1
checkbox input "true"
click at [1184, 65] on span "Save" at bounding box center [1181, 64] width 20 height 12
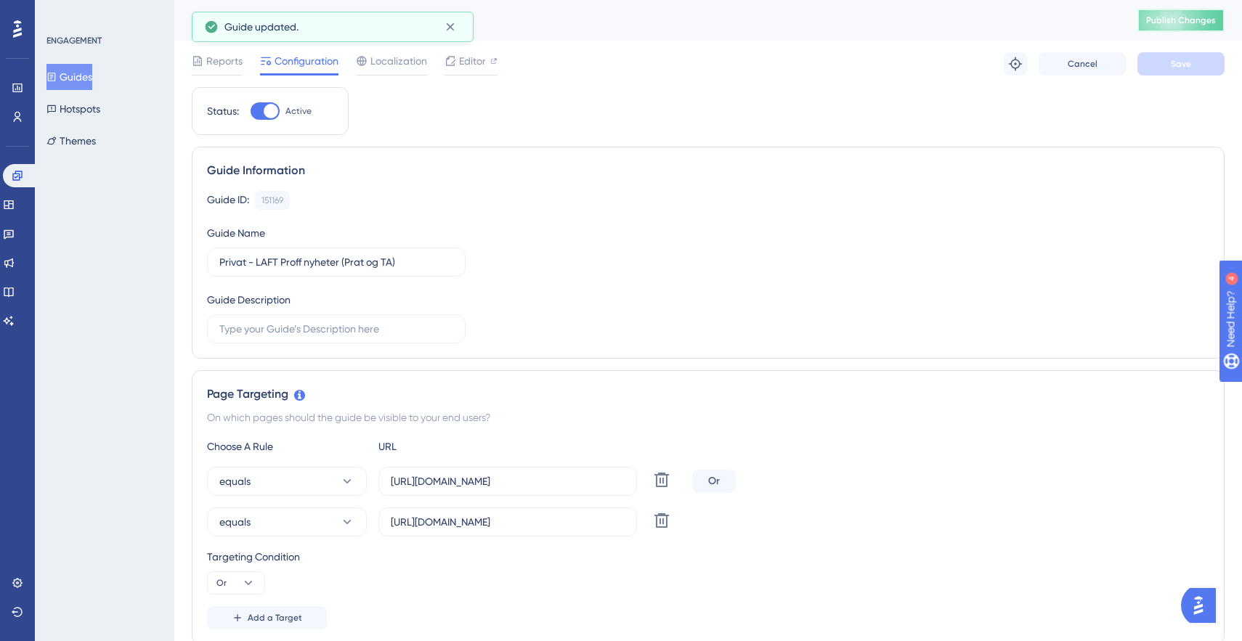
click at [1167, 17] on span "Publish Changes" at bounding box center [1181, 21] width 70 height 12
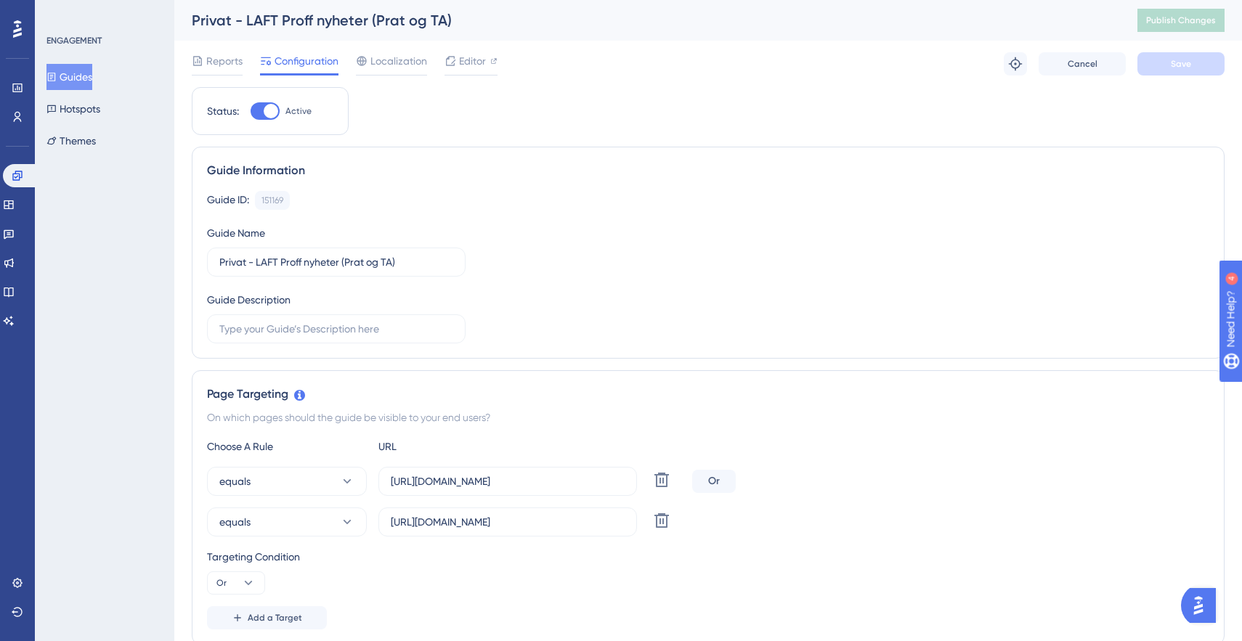
click at [85, 84] on button "Guides" at bounding box center [69, 77] width 46 height 26
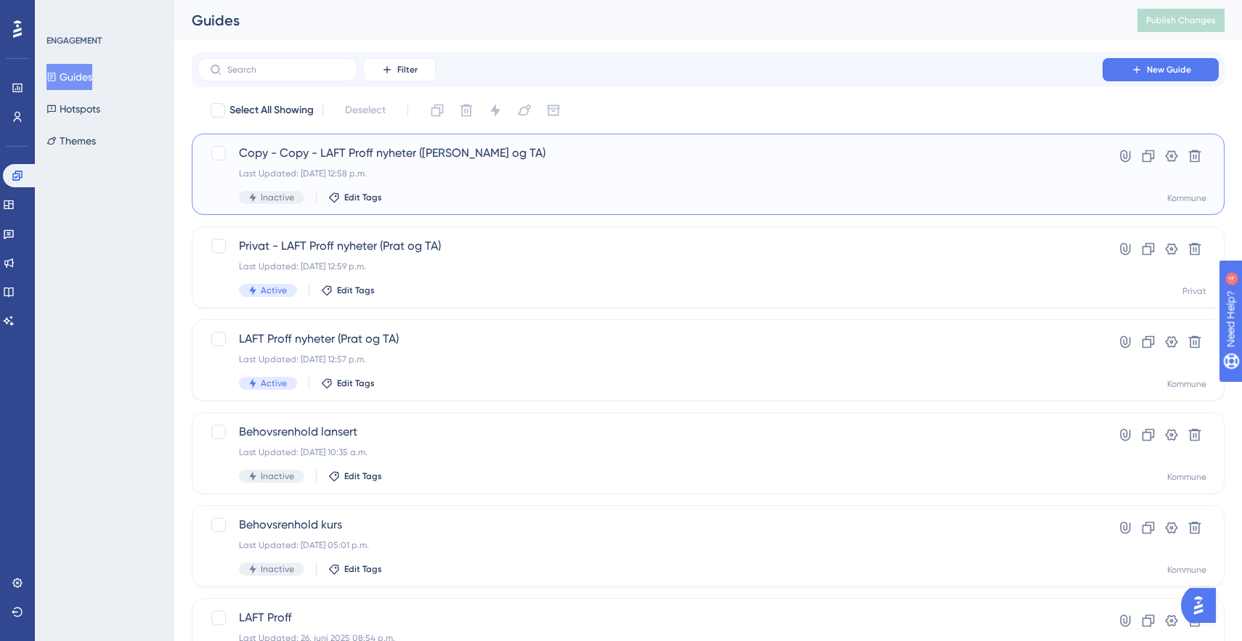
click at [341, 172] on div "Last Updated: [DATE] 12:58 p.m." at bounding box center [650, 174] width 822 height 12
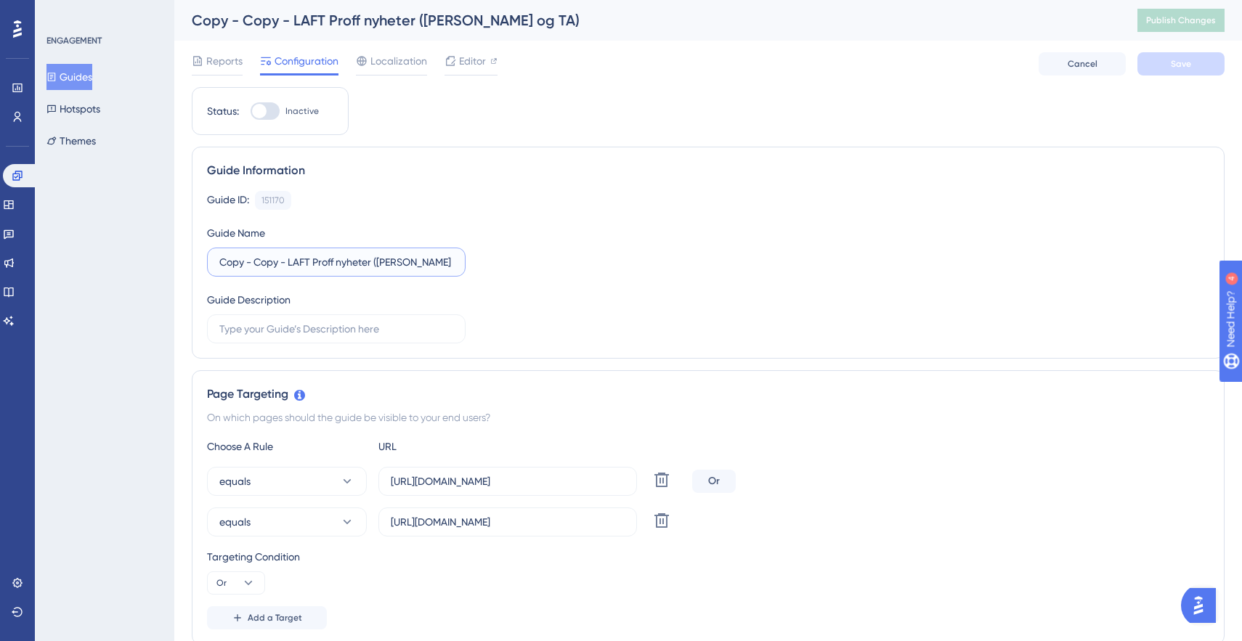
drag, startPoint x: 278, startPoint y: 266, endPoint x: 152, endPoint y: 264, distance: 126.4
type input "App - LAFT Proff nyheter (Prat og TA)"
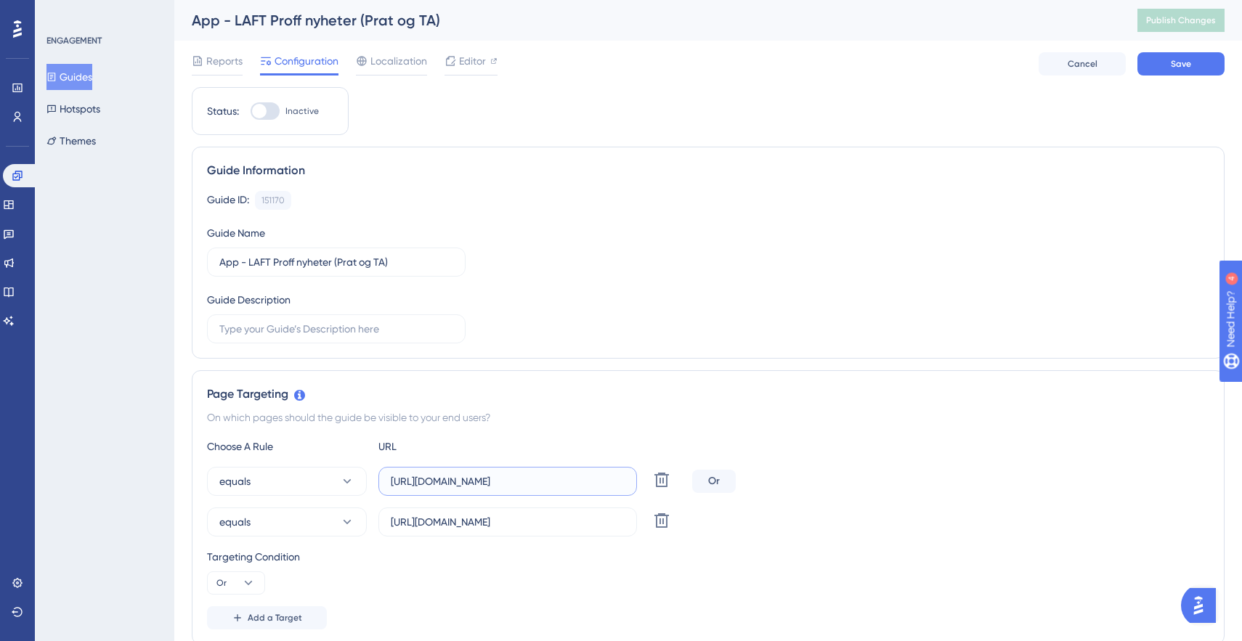
click at [440, 488] on input "[URL][DOMAIN_NAME]" at bounding box center [508, 481] width 234 height 16
click at [453, 481] on input "[URL][DOMAIN_NAME]" at bounding box center [508, 481] width 234 height 16
type input "[URL][DOMAIN_NAME]"
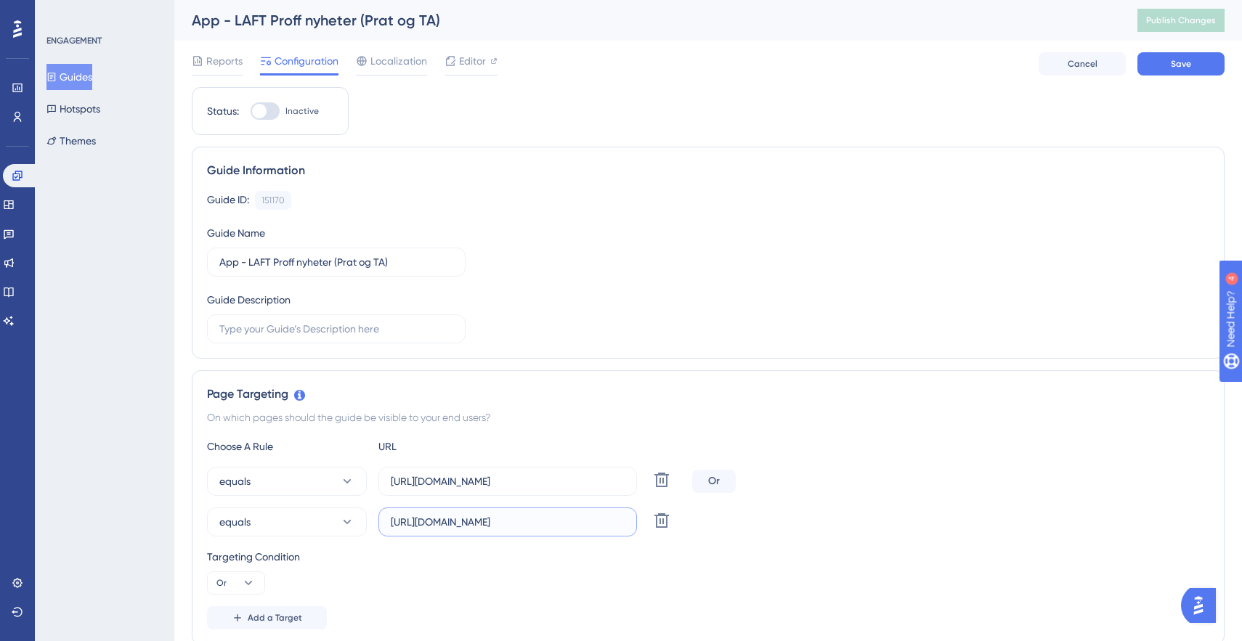
click at [458, 520] on input "[URL][DOMAIN_NAME]" at bounding box center [508, 522] width 234 height 16
type input "[URL][DOMAIN_NAME]"
click at [525, 487] on input "[URL][DOMAIN_NAME]" at bounding box center [508, 481] width 234 height 16
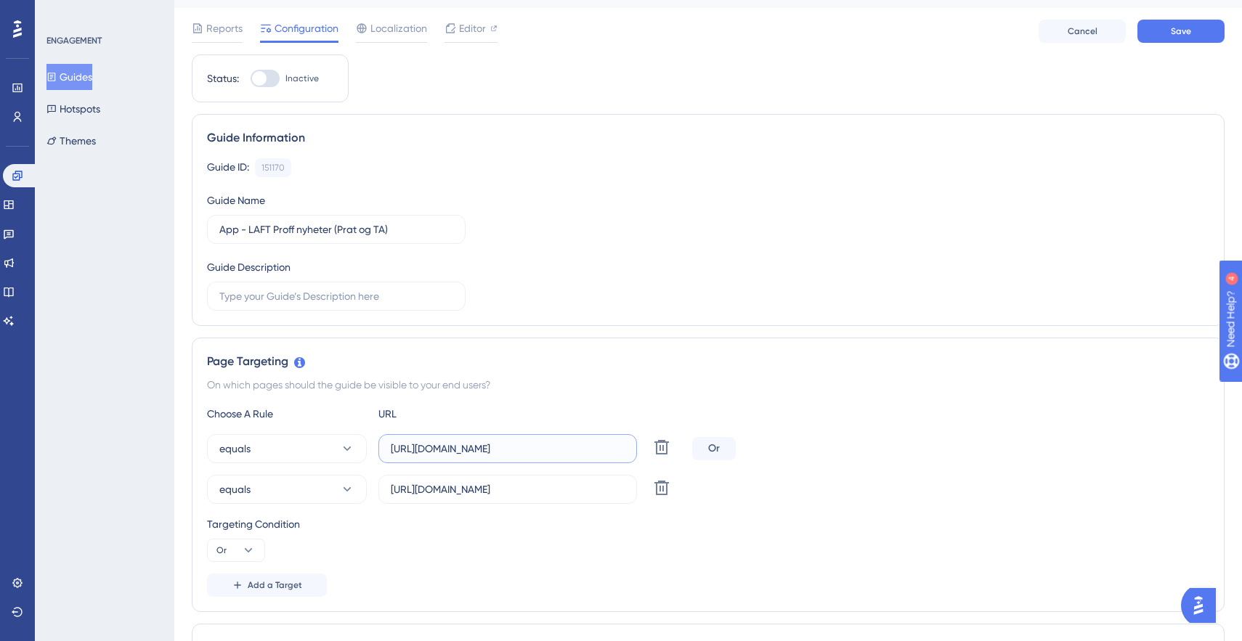
scroll to position [37, 0]
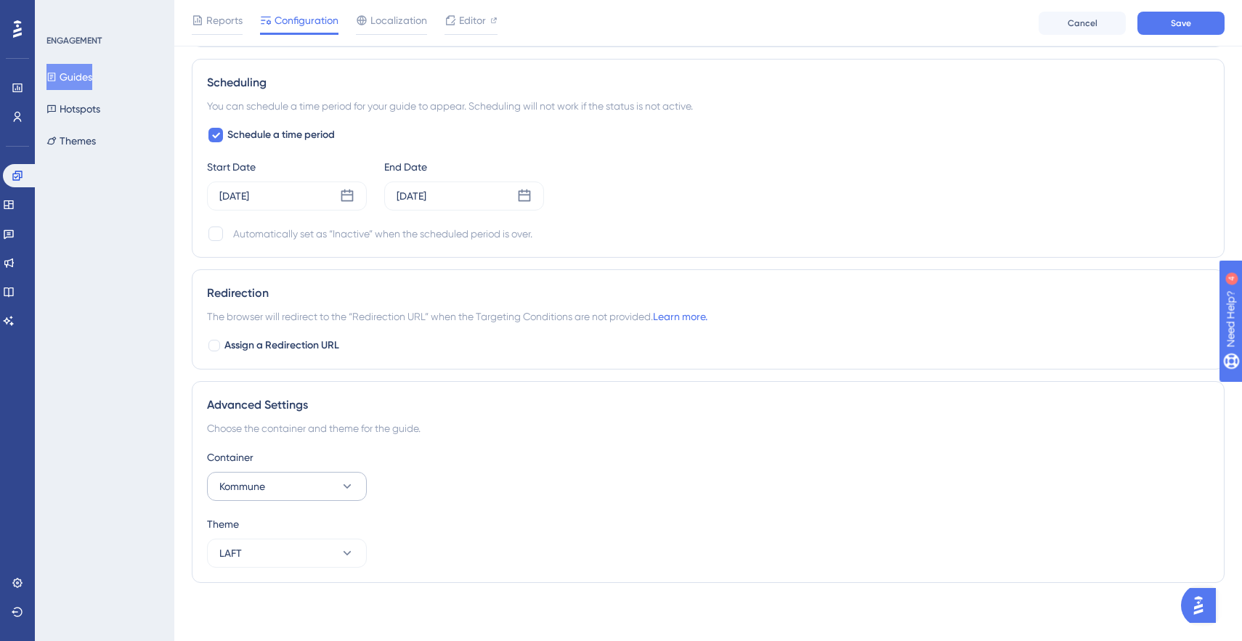
type input "[URL][DOMAIN_NAME]"
click at [330, 484] on button "Kommune" at bounding box center [287, 486] width 160 height 29
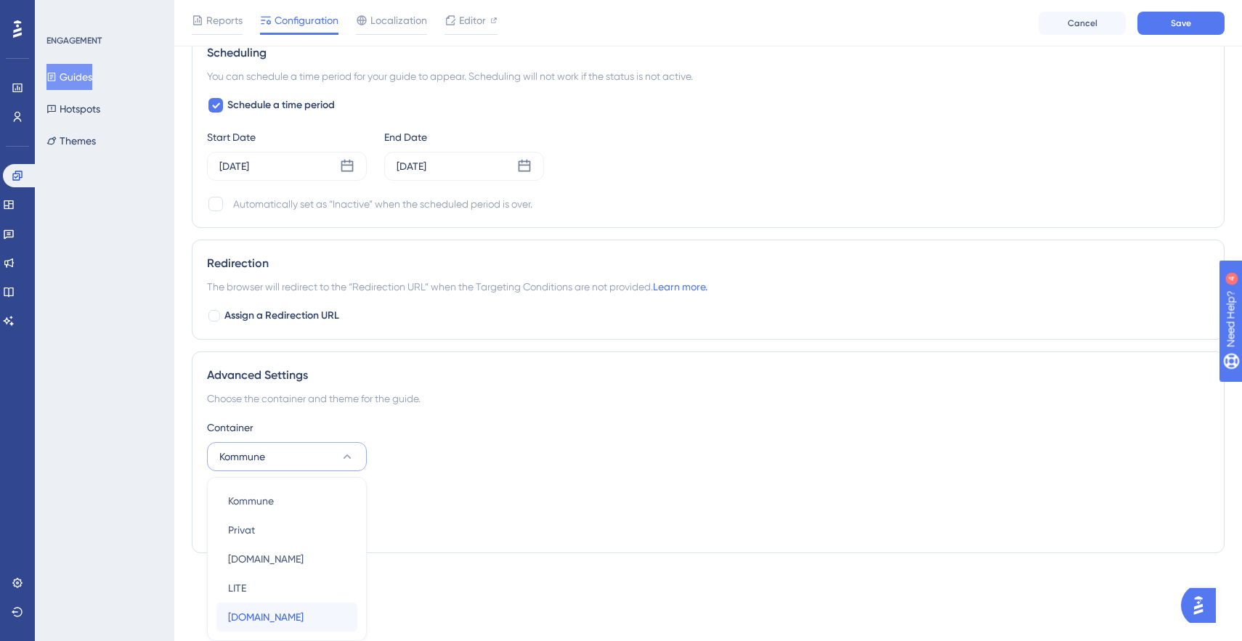
click at [301, 607] on div "[DOMAIN_NAME] [DOMAIN_NAME]" at bounding box center [287, 617] width 118 height 29
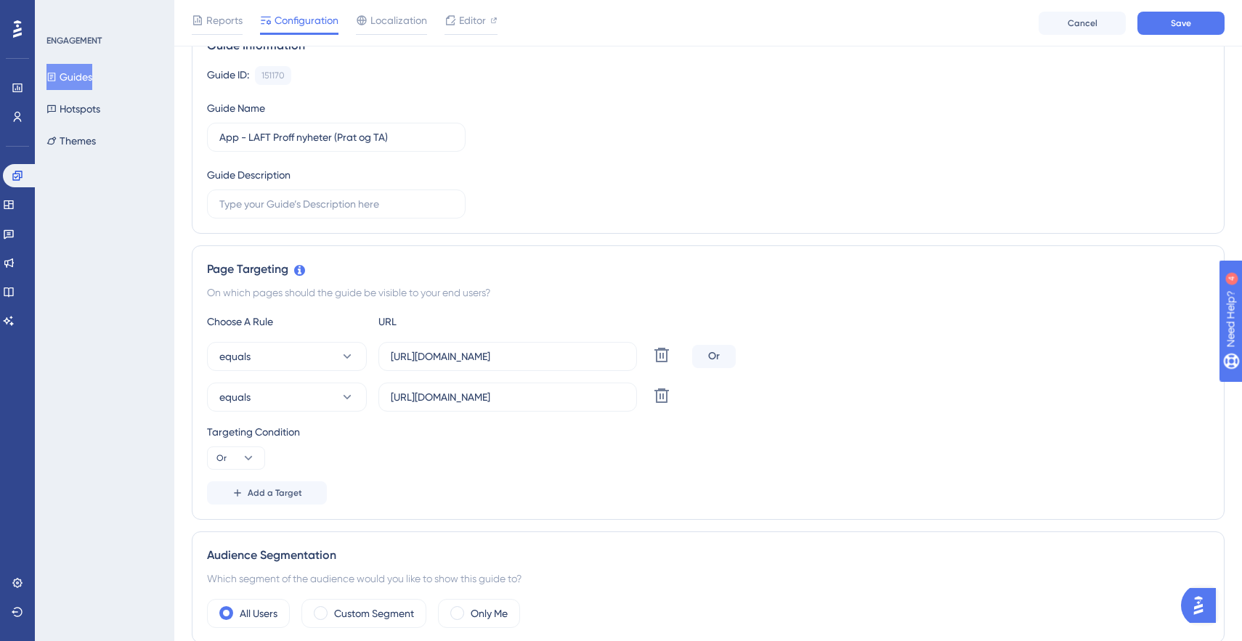
scroll to position [0, 0]
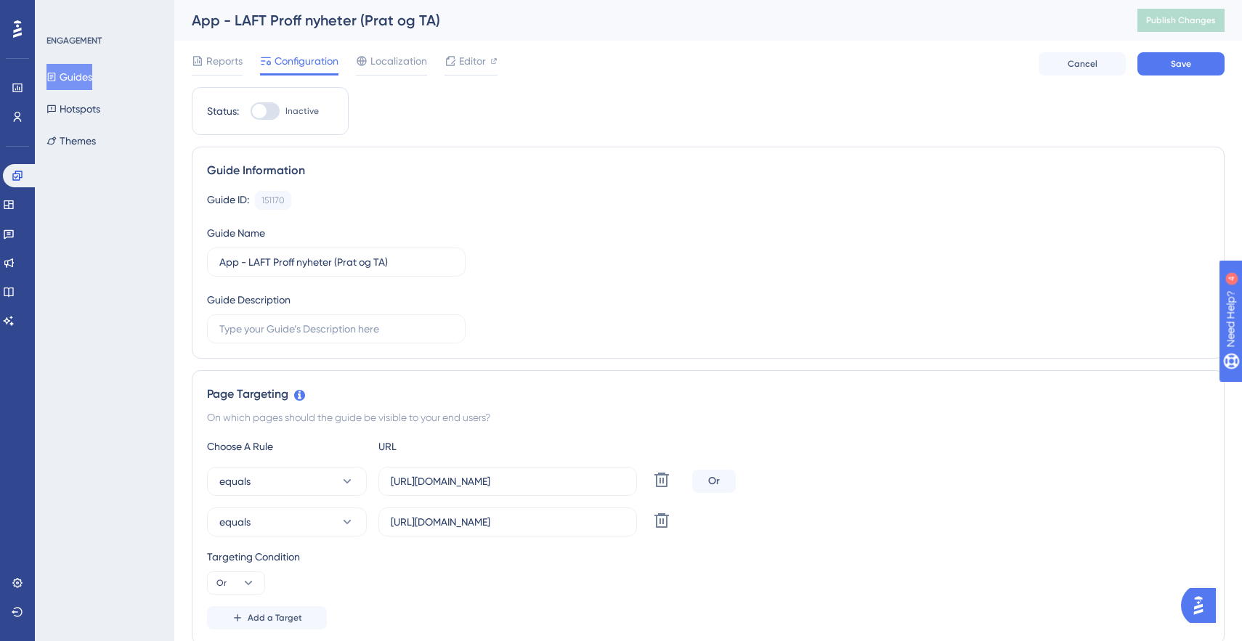
click at [270, 110] on div at bounding box center [265, 110] width 29 height 17
click at [251, 111] on input "Inactive" at bounding box center [250, 111] width 1 height 1
checkbox input "true"
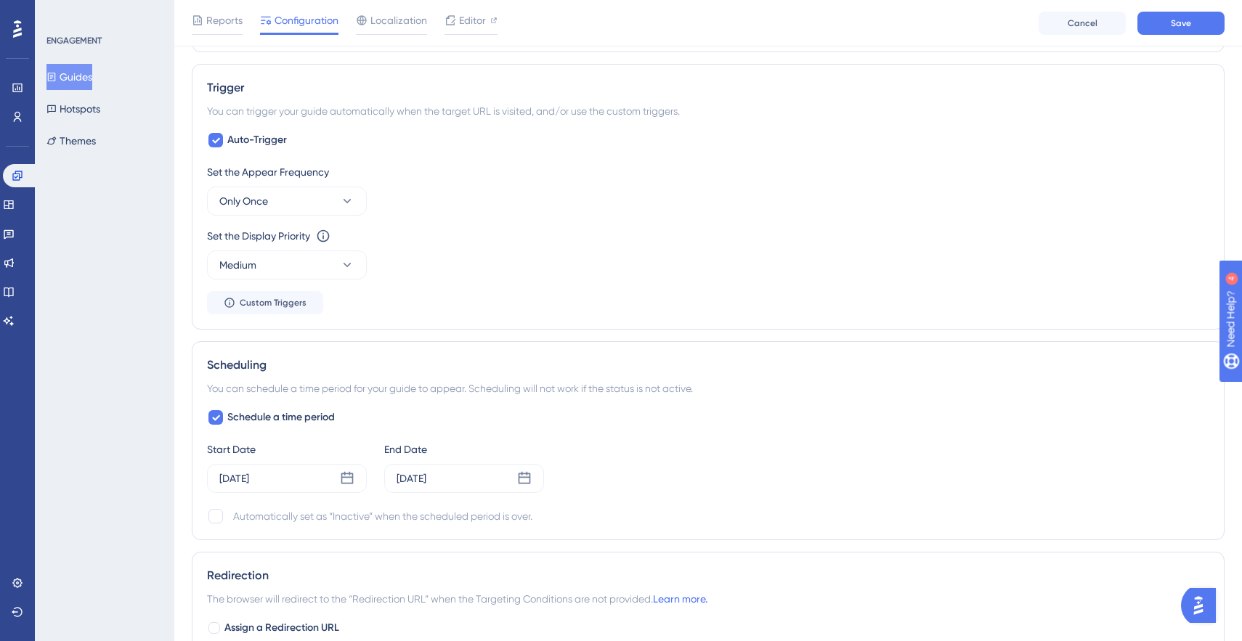
scroll to position [722, 0]
click at [292, 476] on div "[DATE]" at bounding box center [287, 477] width 160 height 29
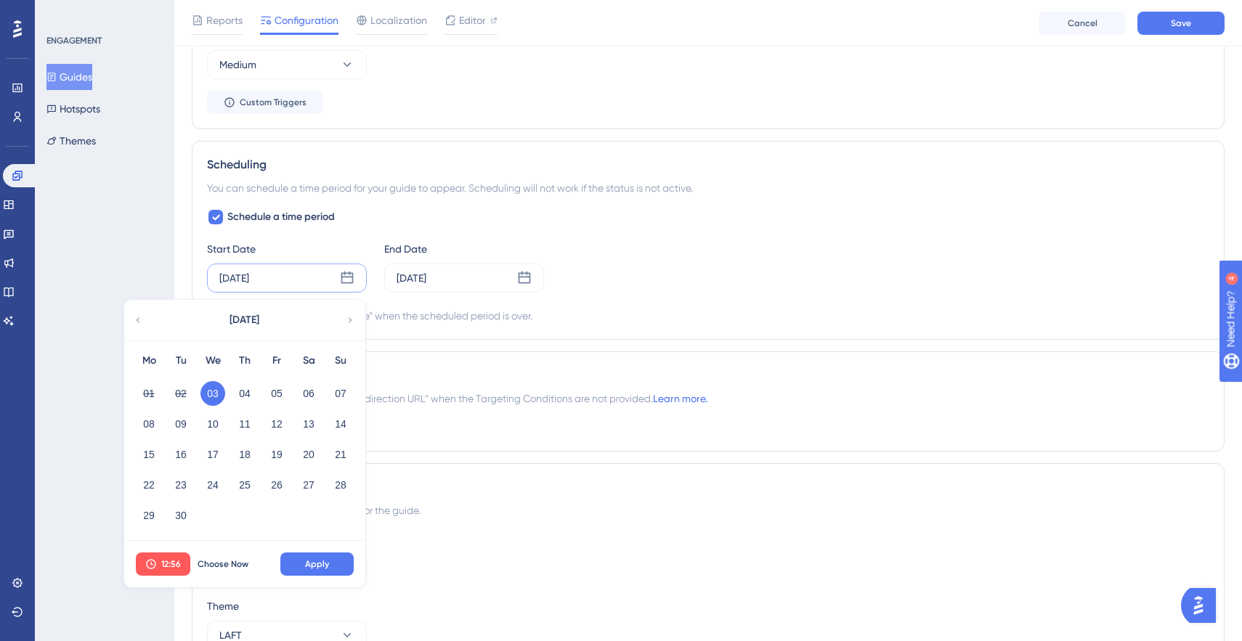
scroll to position [930, 0]
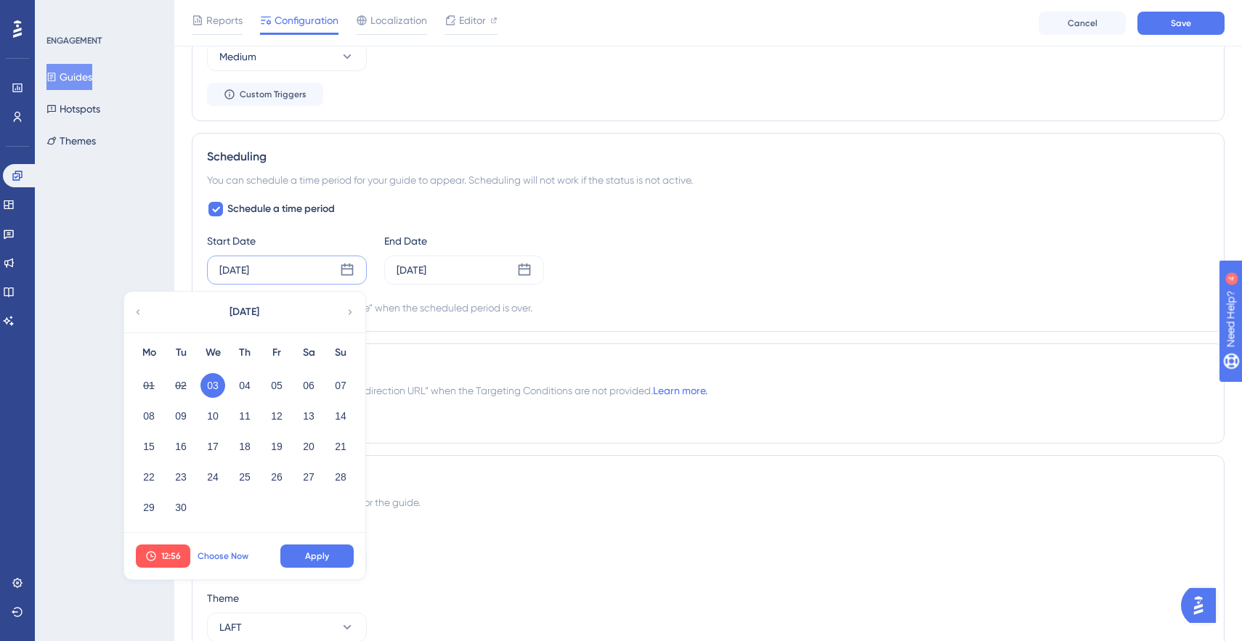
click at [225, 558] on span "Choose Now" at bounding box center [223, 556] width 51 height 12
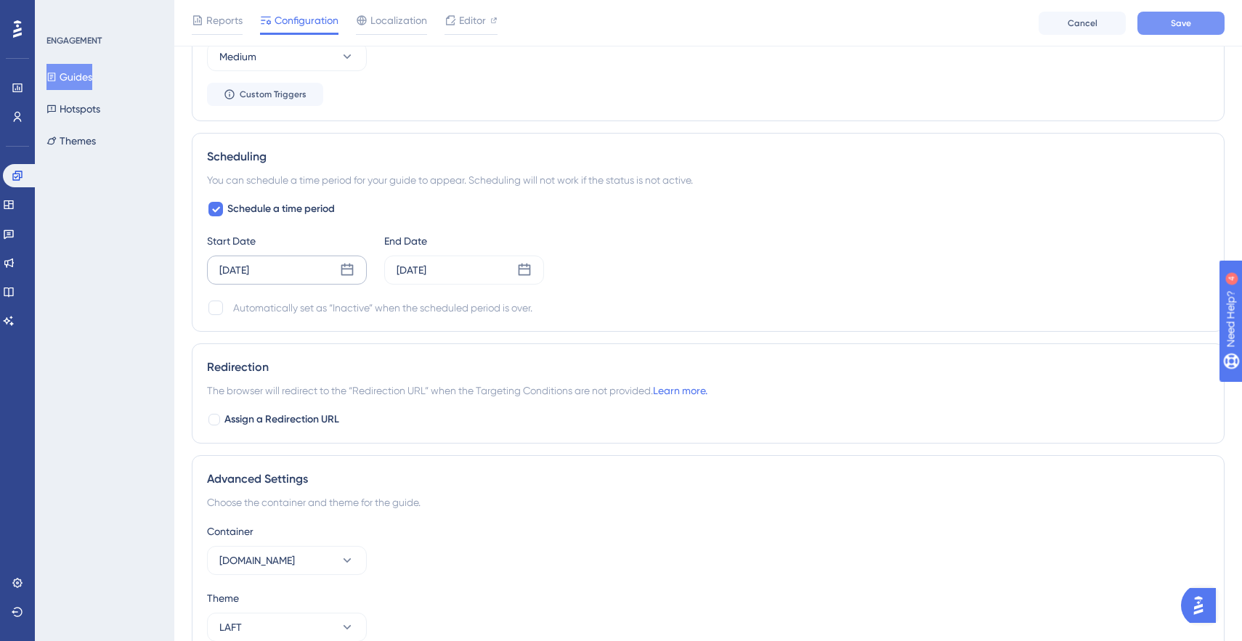
click at [1192, 31] on button "Save" at bounding box center [1180, 23] width 87 height 23
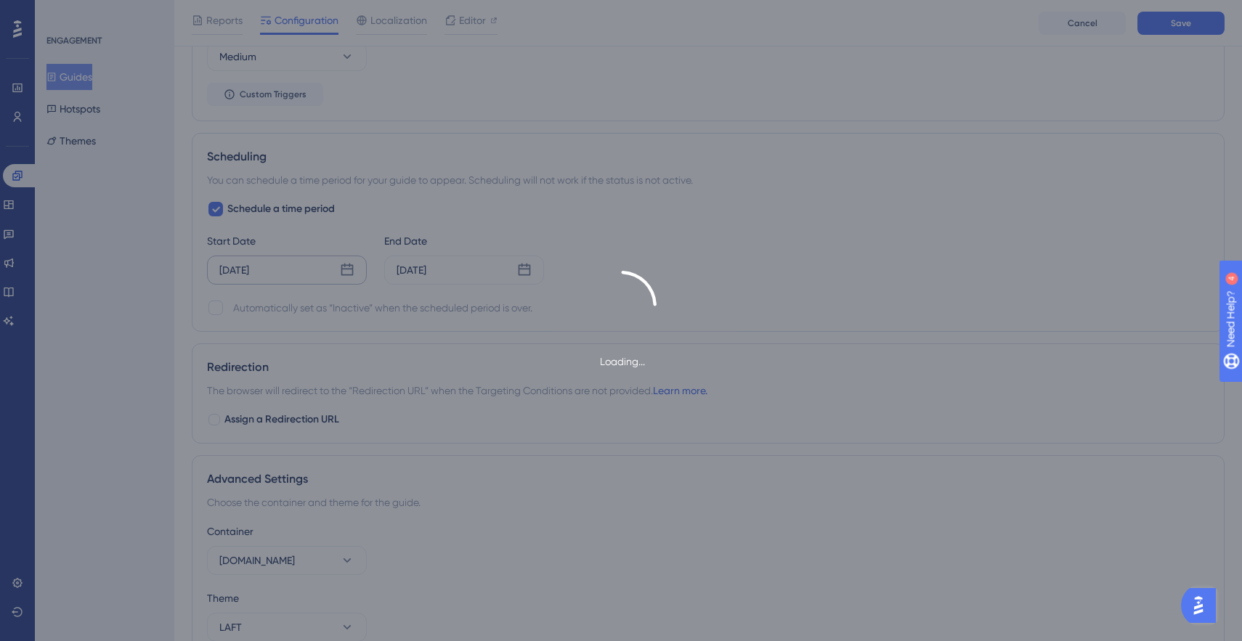
scroll to position [0, 0]
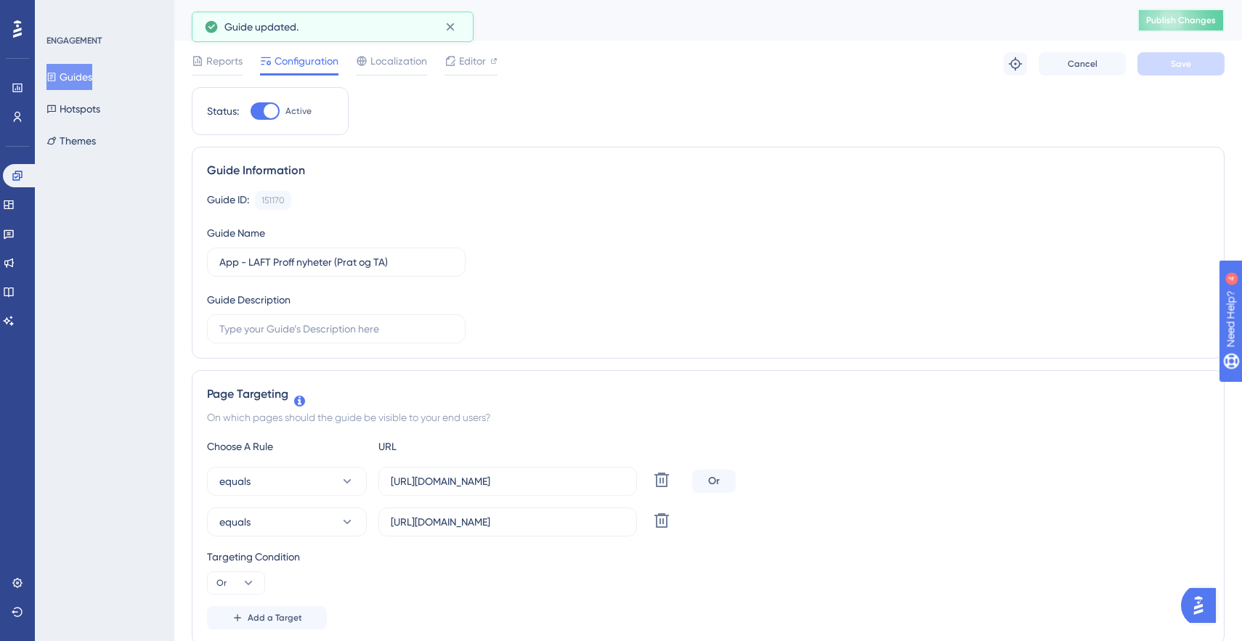
click at [1166, 23] on span "Publish Changes" at bounding box center [1181, 21] width 70 height 12
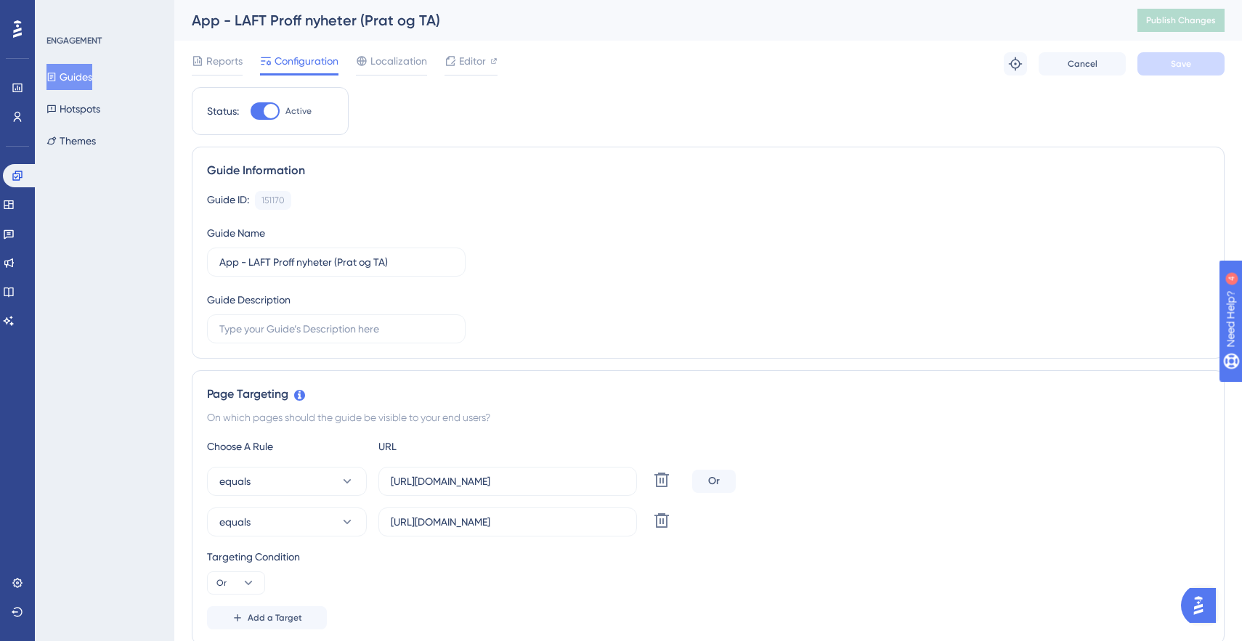
click at [90, 68] on button "Guides" at bounding box center [69, 77] width 46 height 26
